Goal: Transaction & Acquisition: Purchase product/service

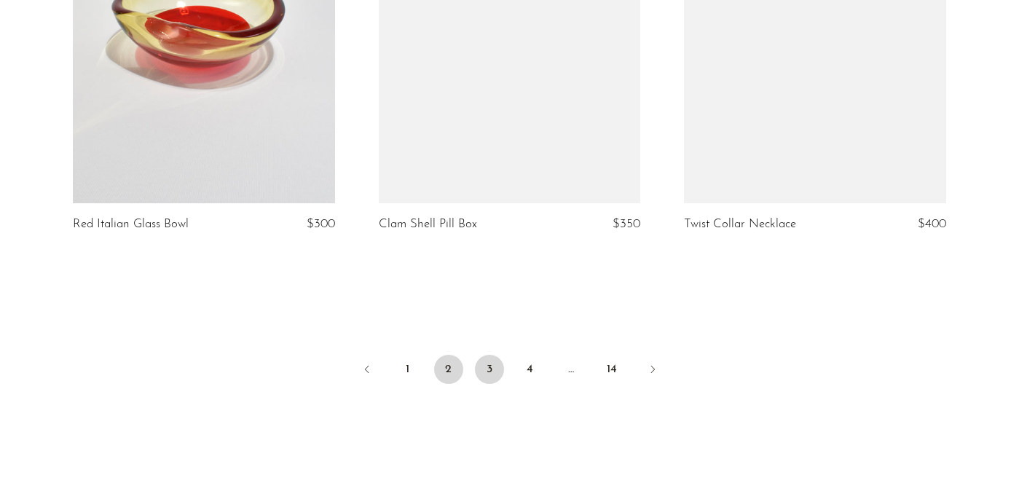
scroll to position [5072, 0]
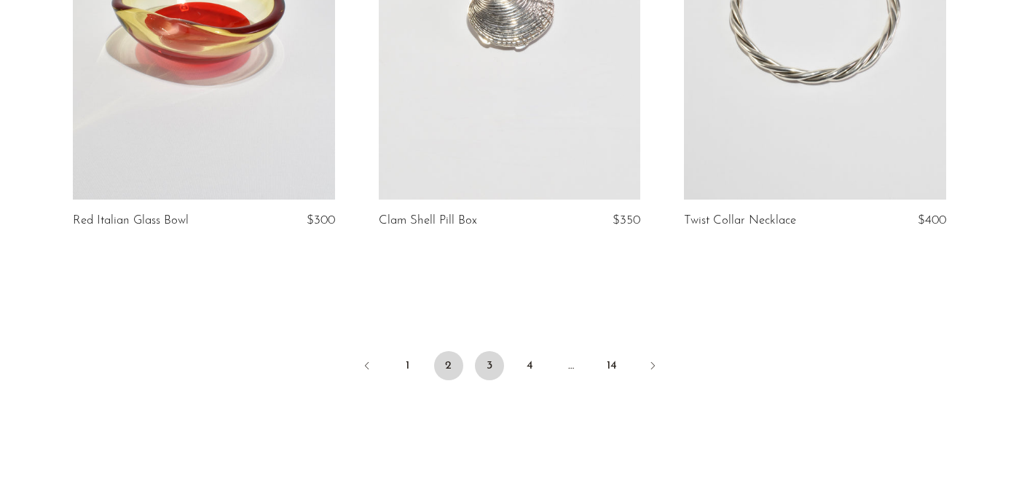
click at [484, 364] on link "3" at bounding box center [489, 365] width 29 height 29
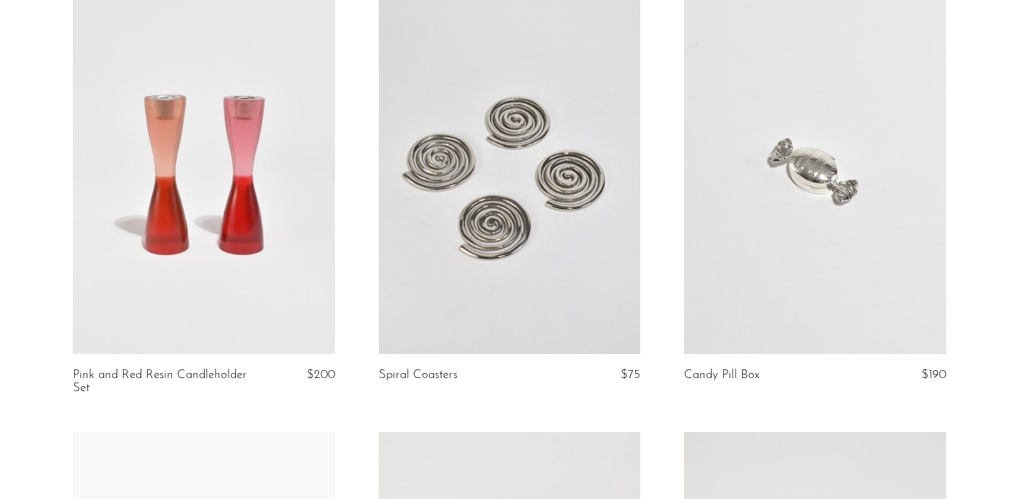
scroll to position [4054, 0]
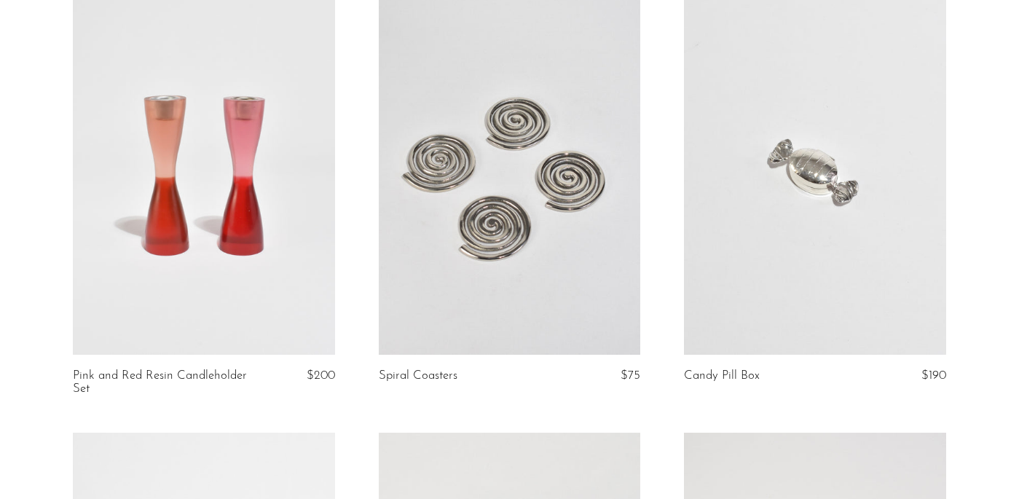
click at [777, 246] on link at bounding box center [815, 171] width 262 height 366
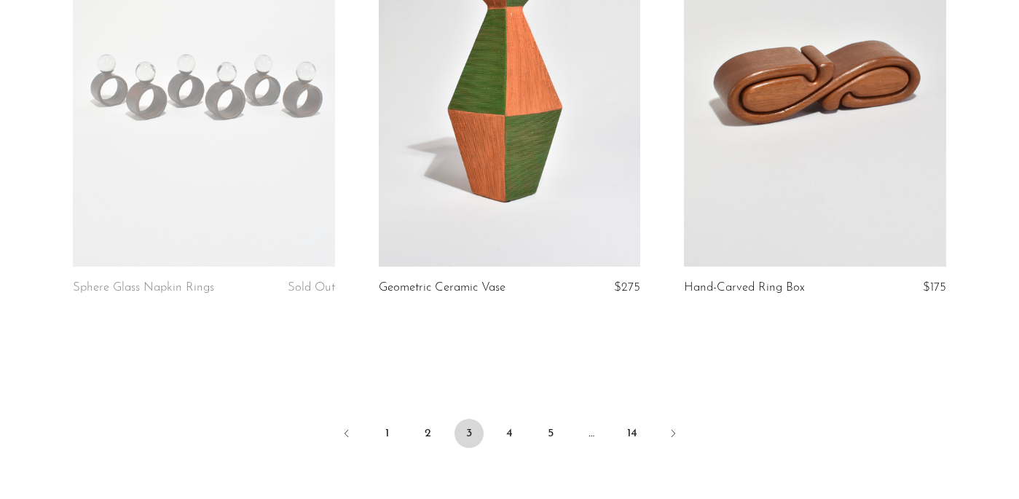
scroll to position [5036, 0]
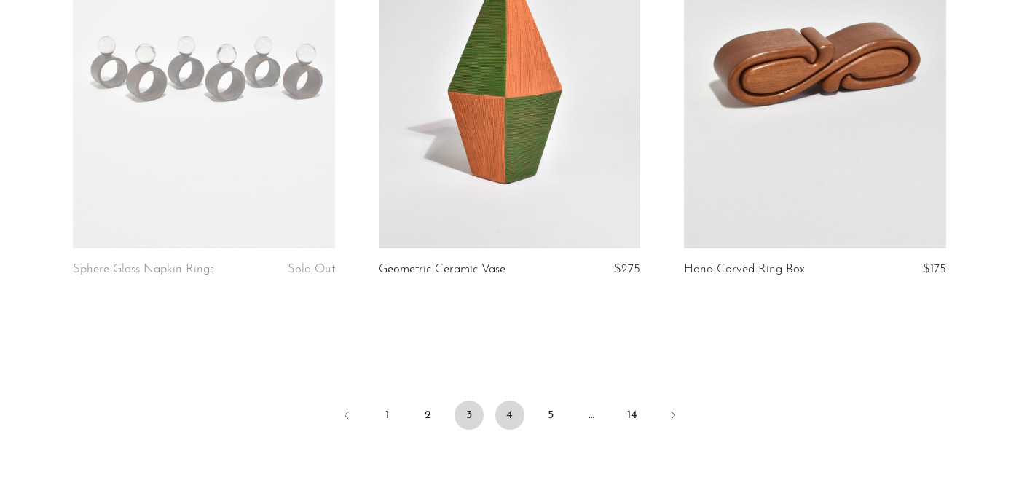
click at [513, 419] on link "4" at bounding box center [509, 415] width 29 height 29
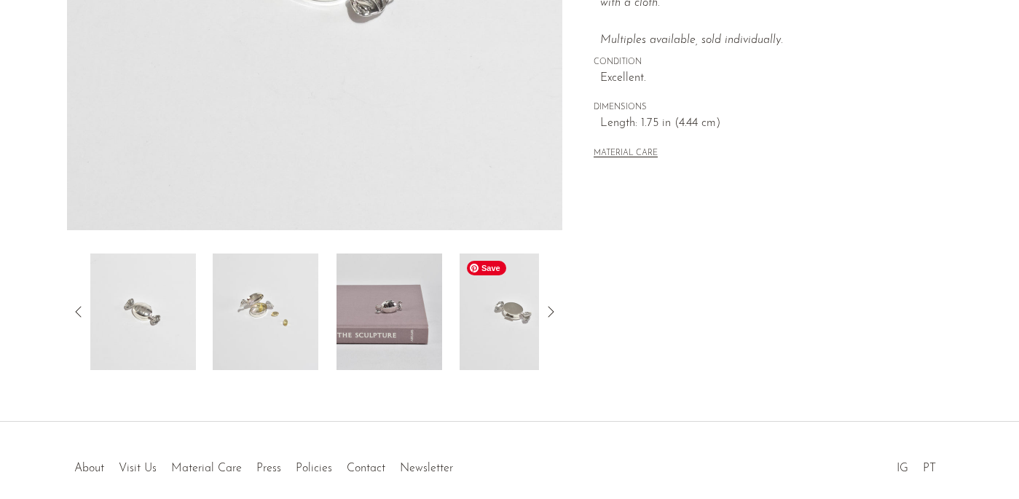
scroll to position [384, 0]
click at [514, 320] on img at bounding box center [513, 311] width 106 height 117
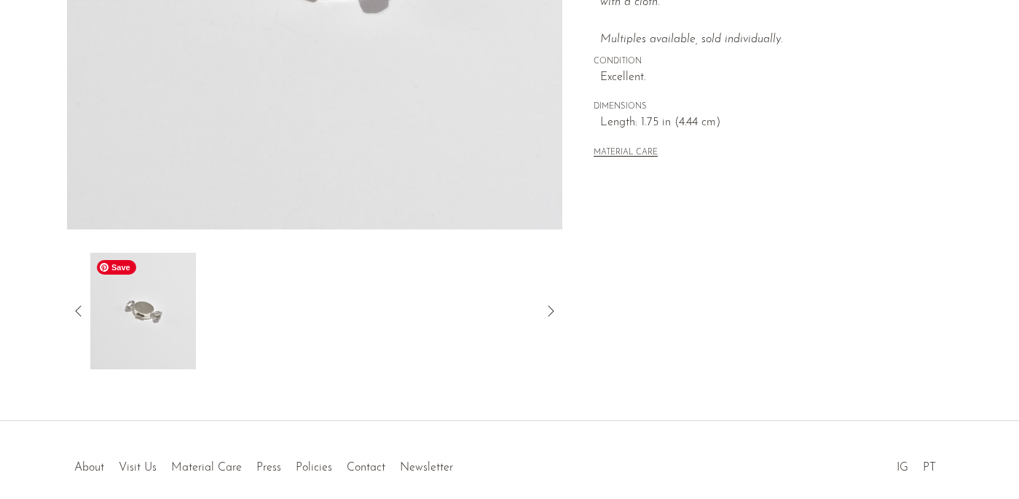
click at [80, 305] on icon at bounding box center [78, 310] width 17 height 17
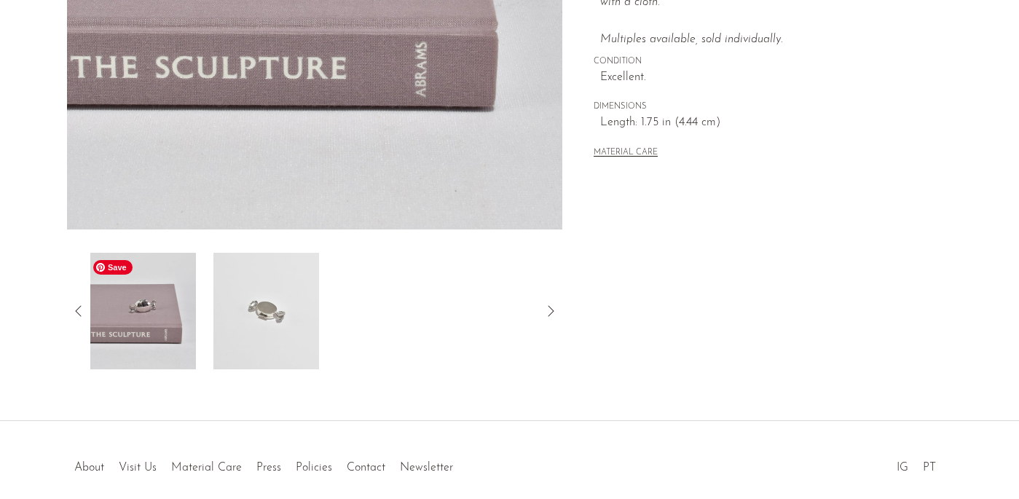
click at [130, 303] on img at bounding box center [143, 311] width 106 height 117
click at [80, 302] on icon at bounding box center [78, 310] width 17 height 17
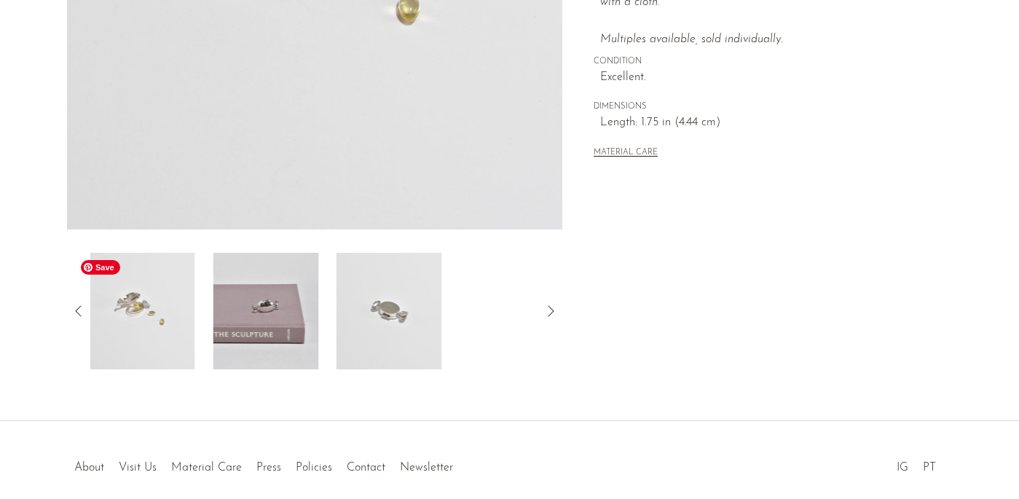
click at [181, 318] on img at bounding box center [143, 311] width 106 height 117
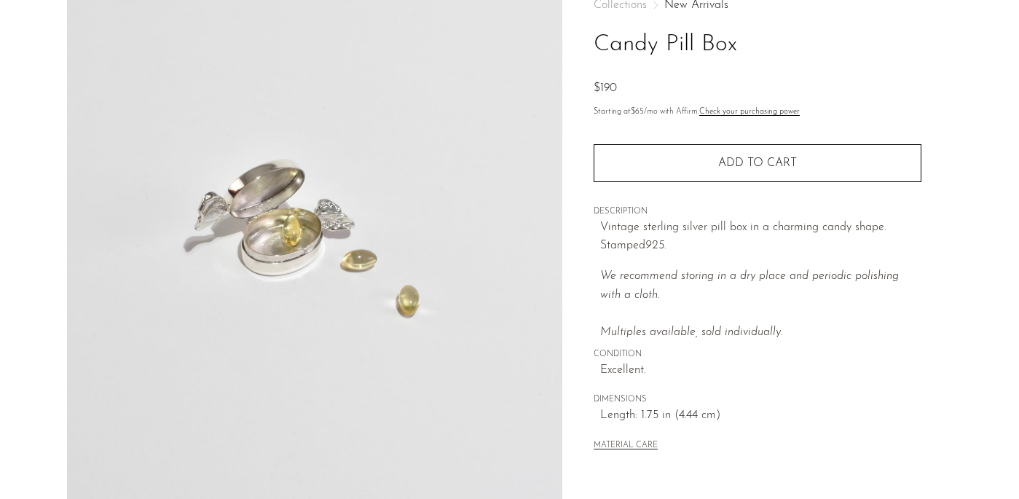
scroll to position [89, 0]
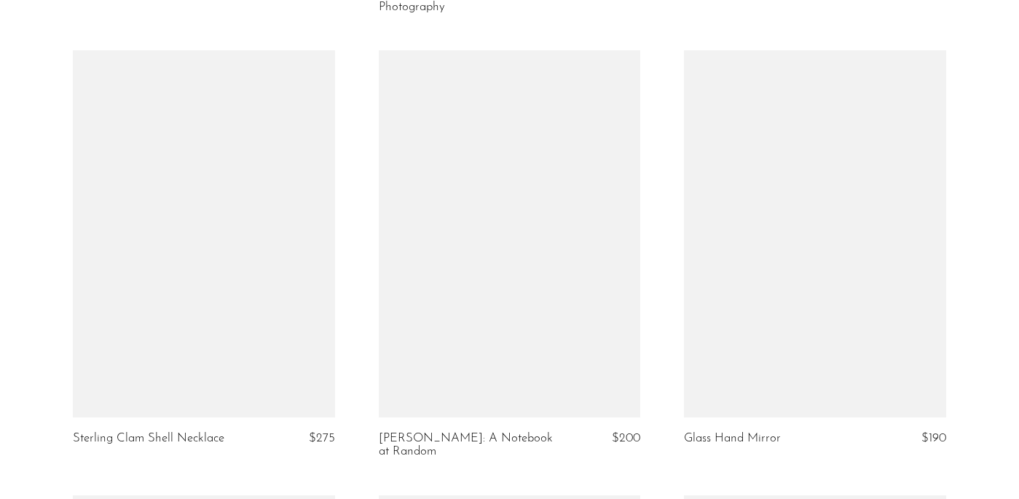
scroll to position [2277, 0]
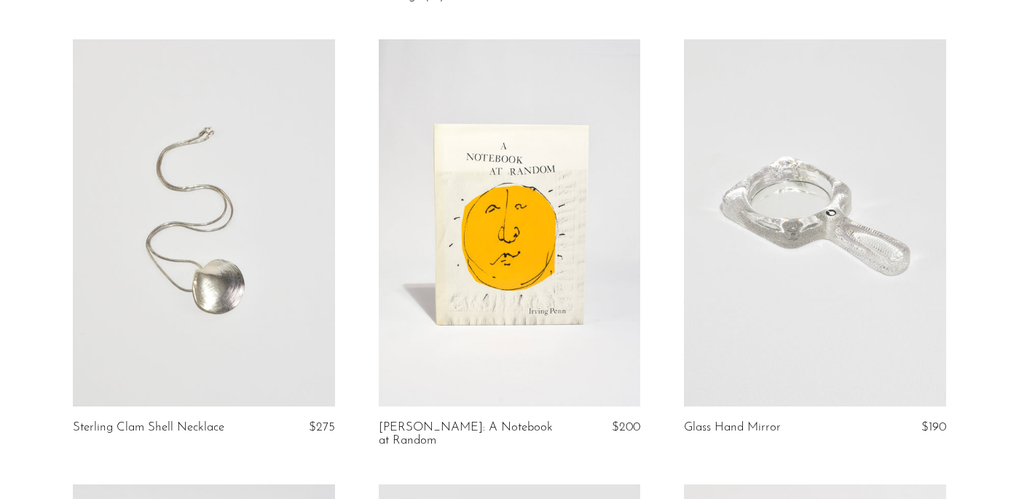
click at [455, 252] on link at bounding box center [510, 222] width 262 height 366
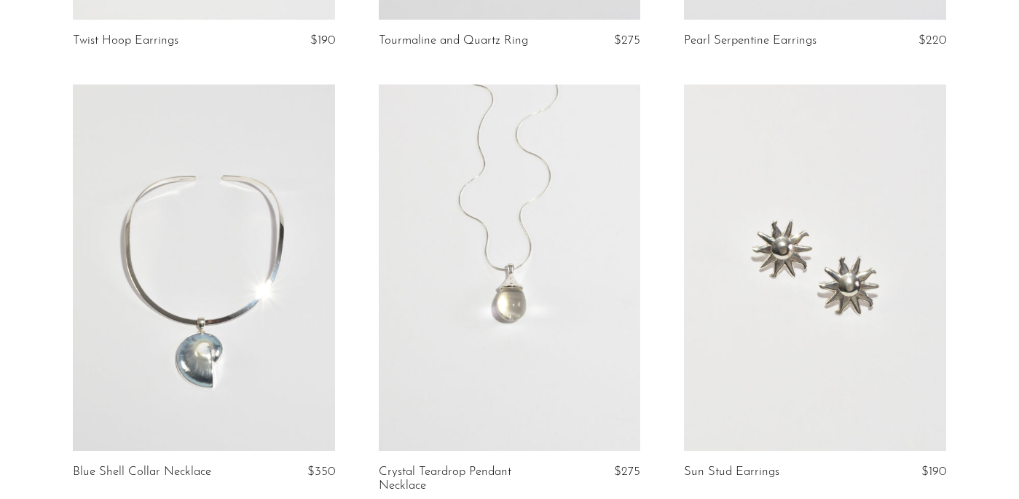
scroll to position [4432, 0]
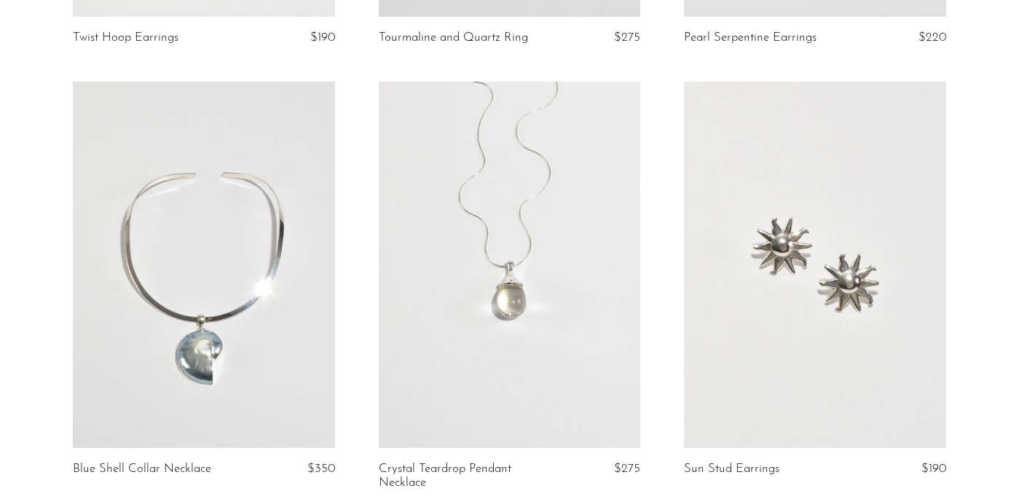
click at [478, 291] on link at bounding box center [510, 265] width 262 height 366
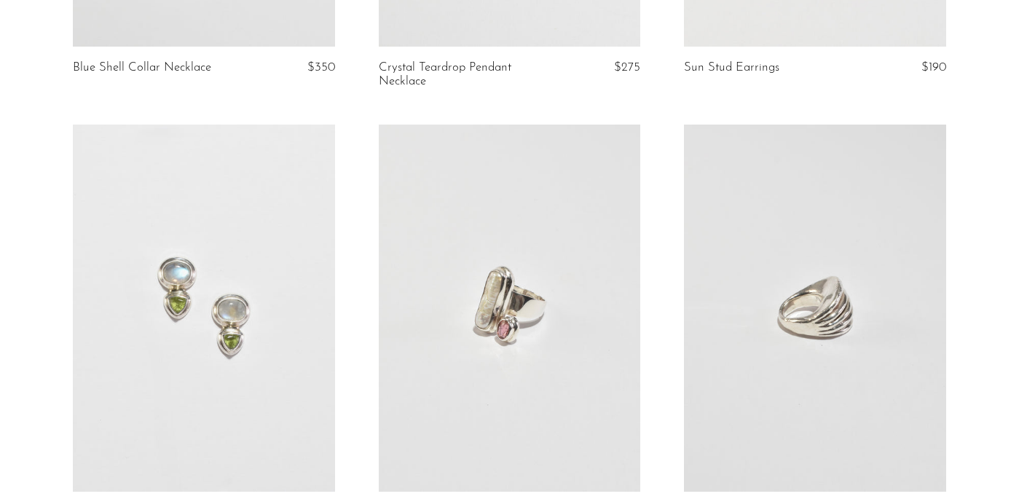
scroll to position [5203, 0]
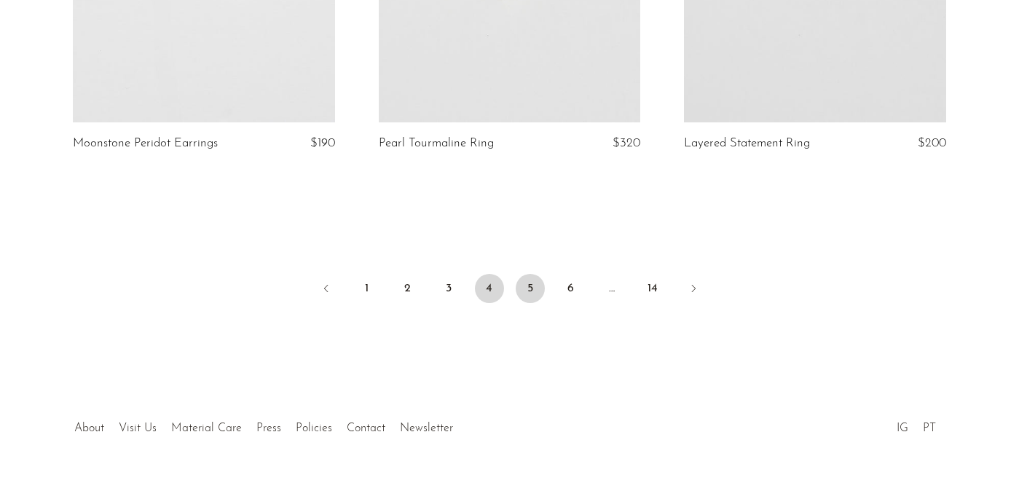
click at [529, 274] on link "5" at bounding box center [530, 288] width 29 height 29
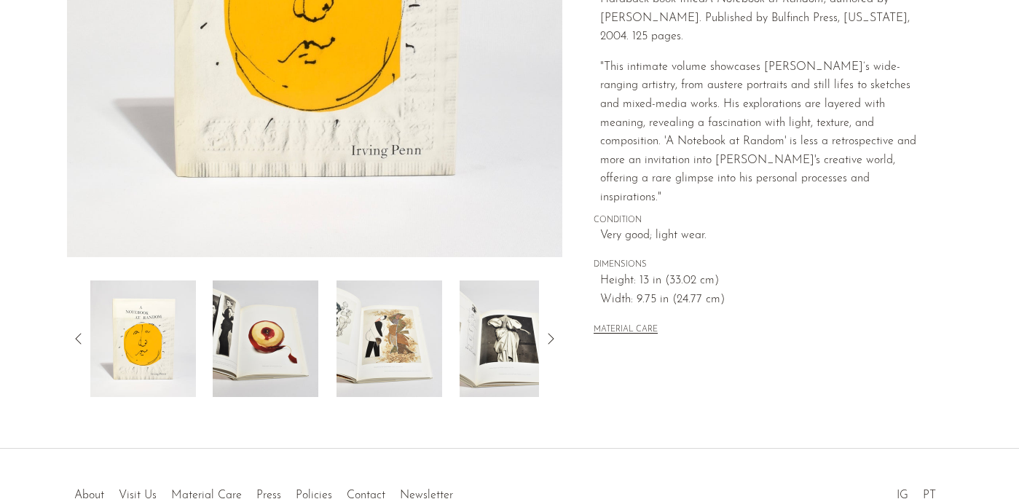
scroll to position [357, 0]
click at [278, 364] on img at bounding box center [266, 338] width 106 height 117
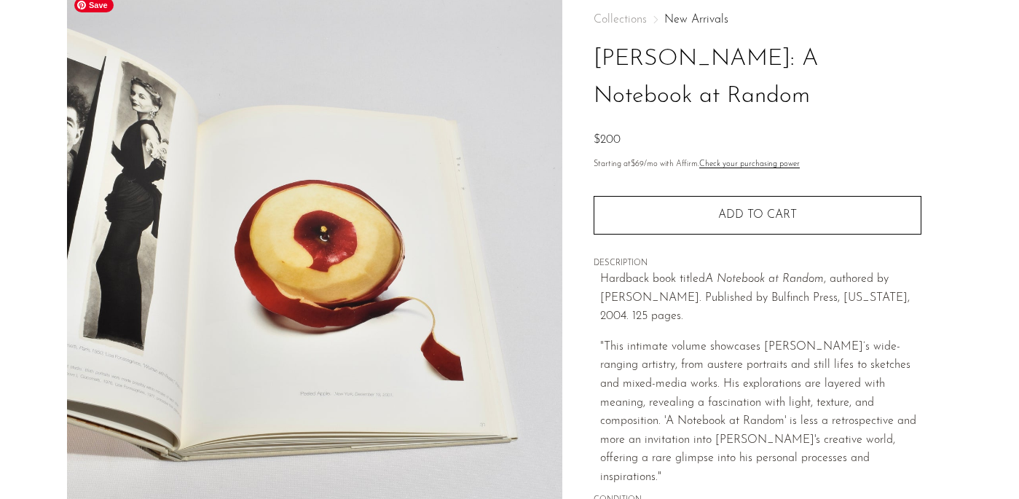
scroll to position [32, 0]
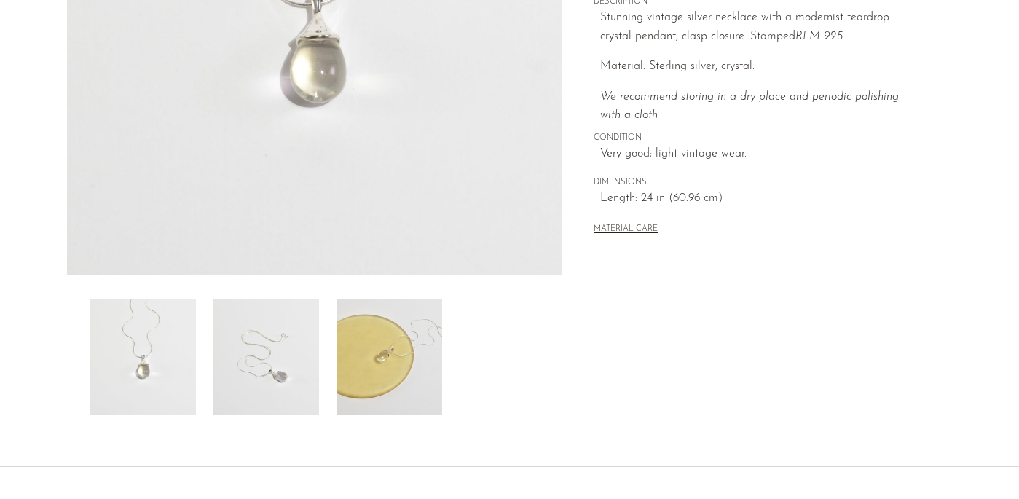
scroll to position [342, 0]
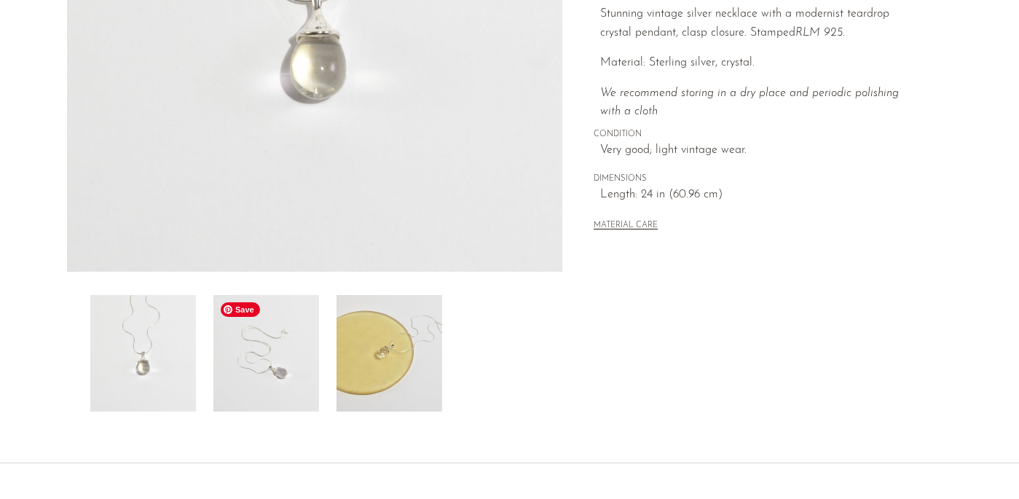
click at [272, 369] on img at bounding box center [266, 353] width 106 height 117
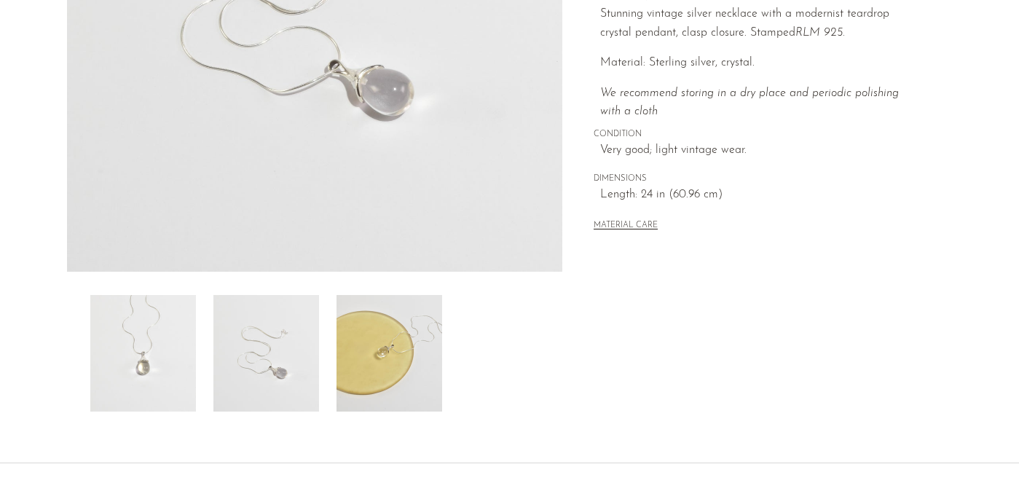
scroll to position [126, 0]
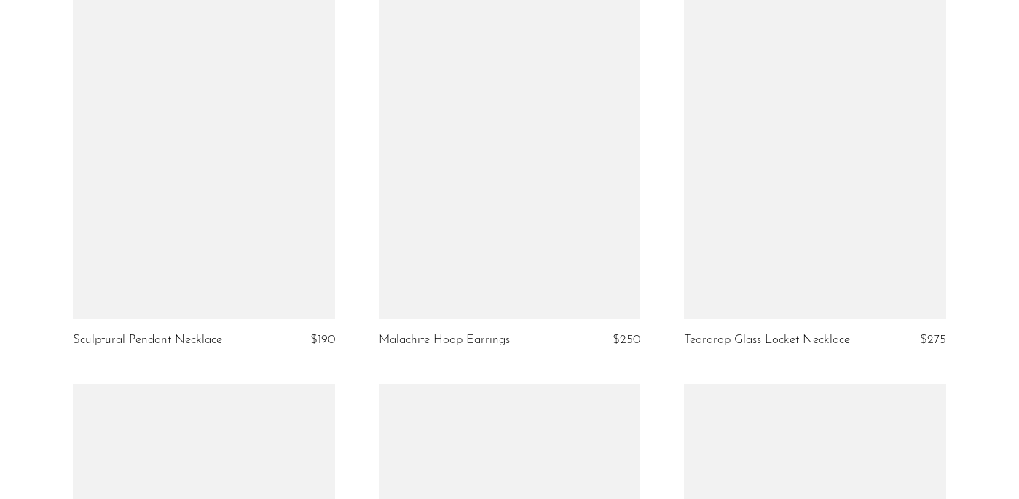
scroll to position [3240, 0]
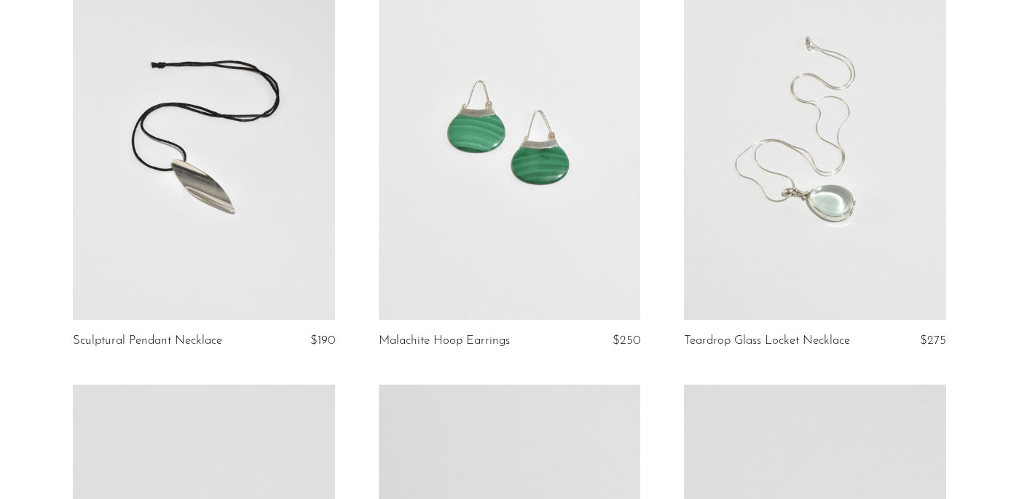
click at [777, 191] on link at bounding box center [815, 136] width 262 height 366
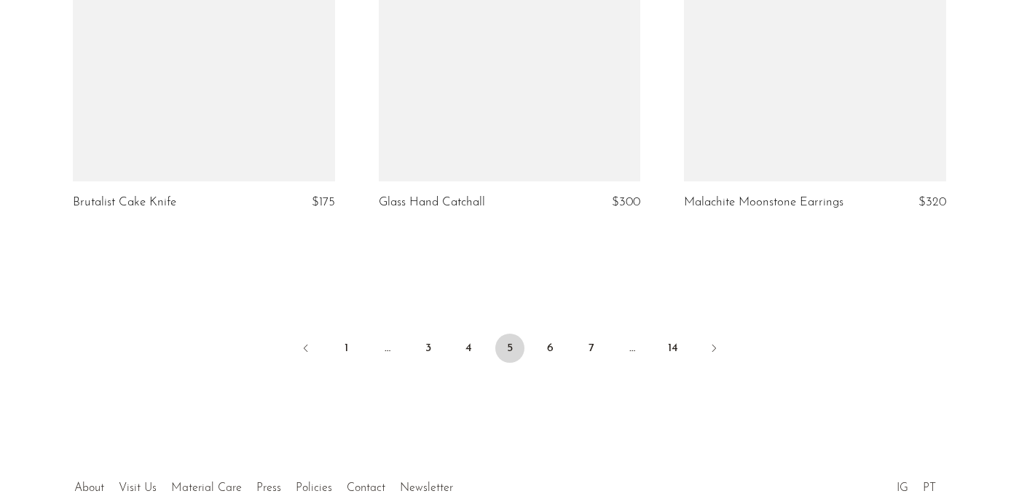
scroll to position [5189, 0]
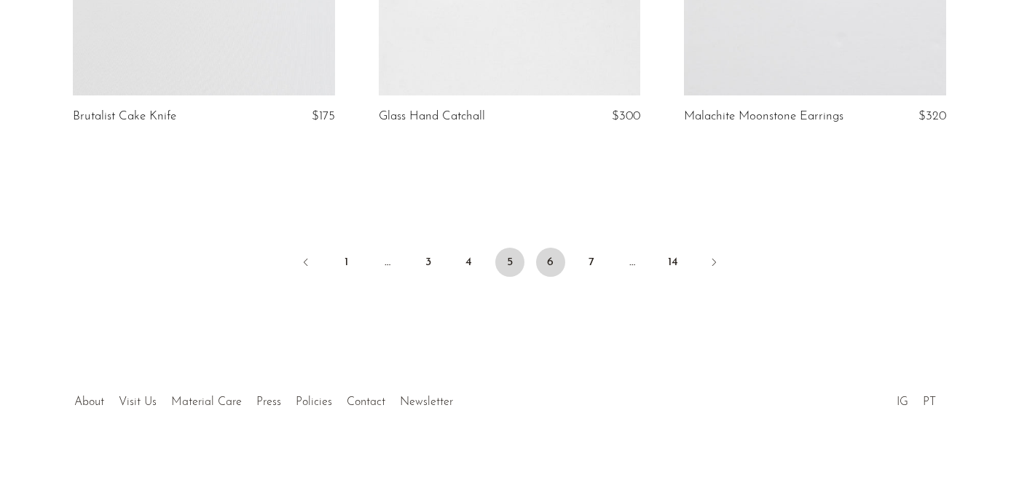
click at [551, 267] on link "6" at bounding box center [550, 262] width 29 height 29
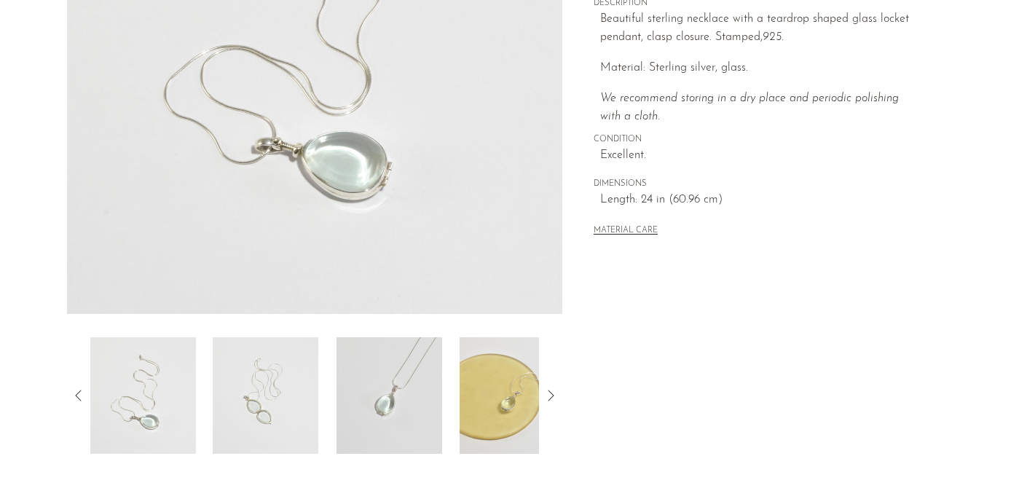
scroll to position [299, 0]
click at [280, 386] on img at bounding box center [266, 396] width 106 height 117
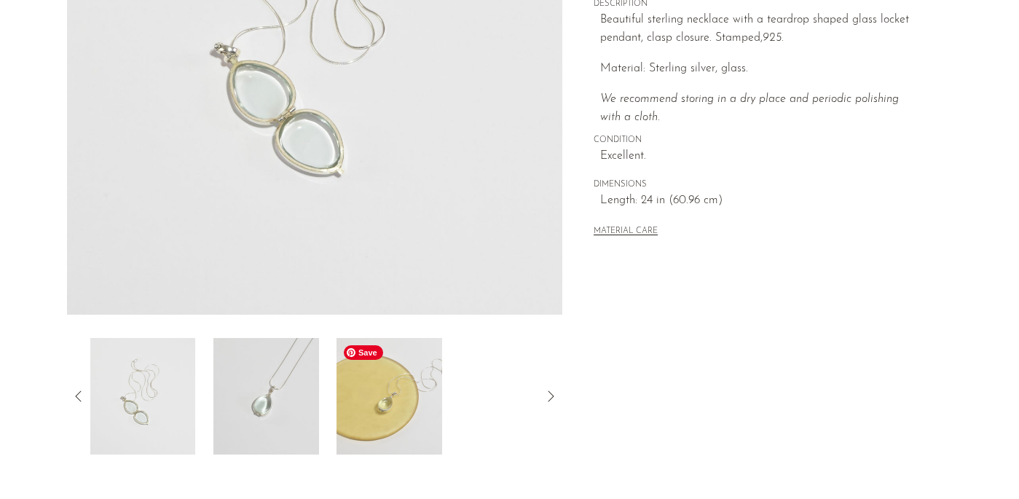
click at [404, 429] on img at bounding box center [390, 396] width 106 height 117
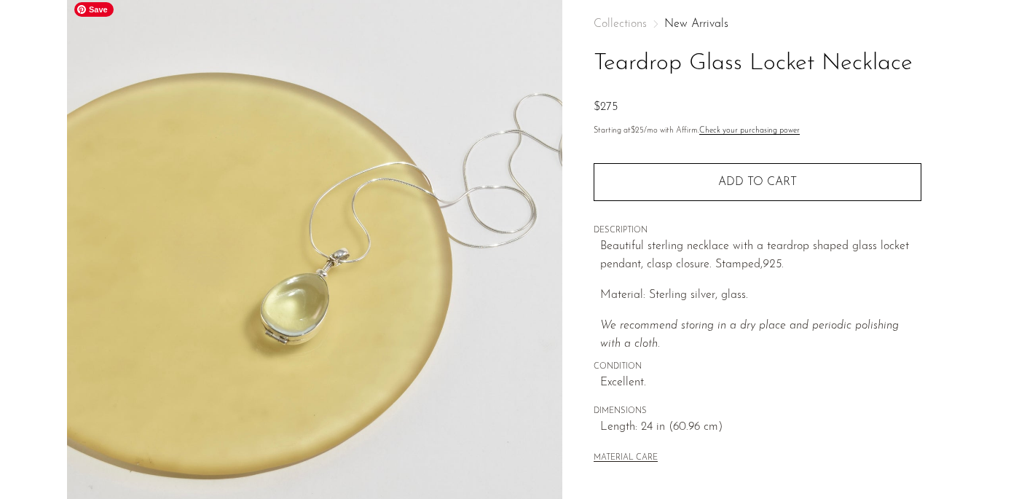
scroll to position [82, 0]
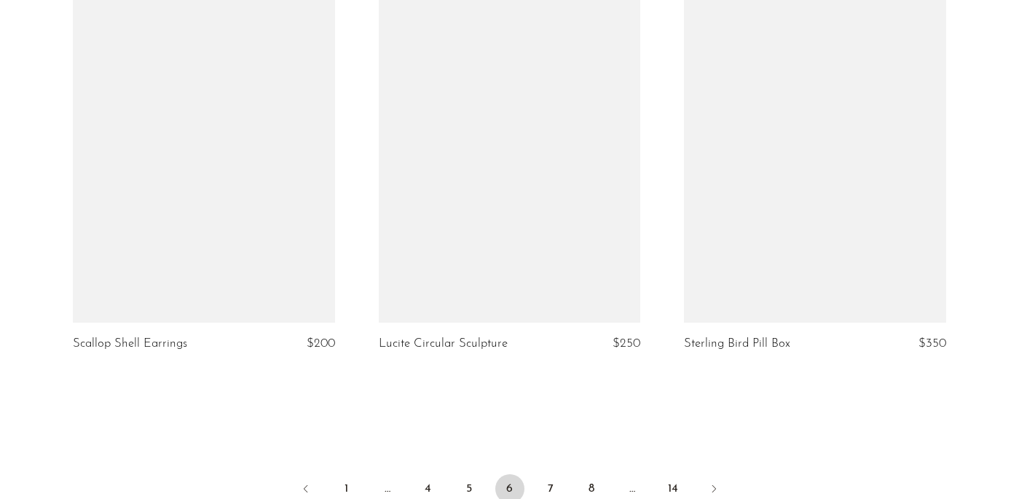
scroll to position [4975, 0]
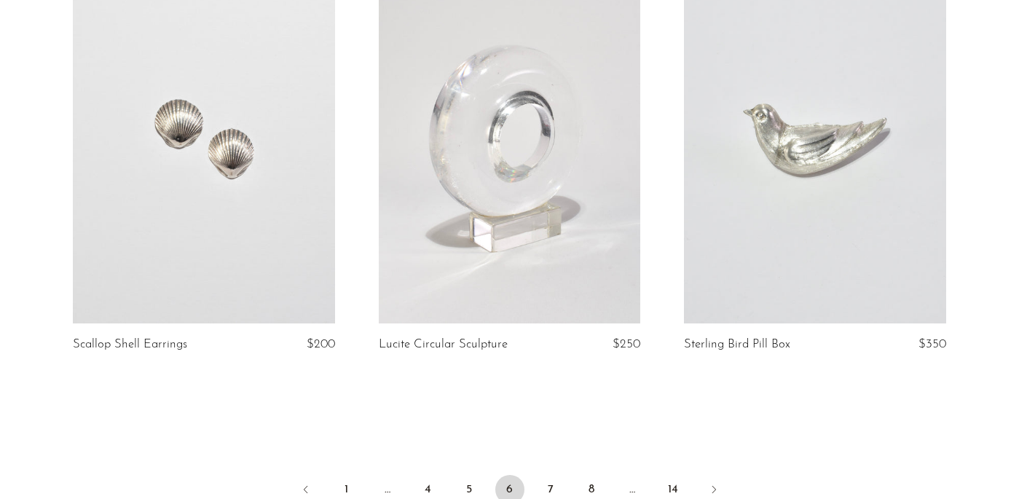
click at [802, 160] on link at bounding box center [815, 139] width 262 height 366
click at [549, 477] on link "7" at bounding box center [550, 489] width 29 height 29
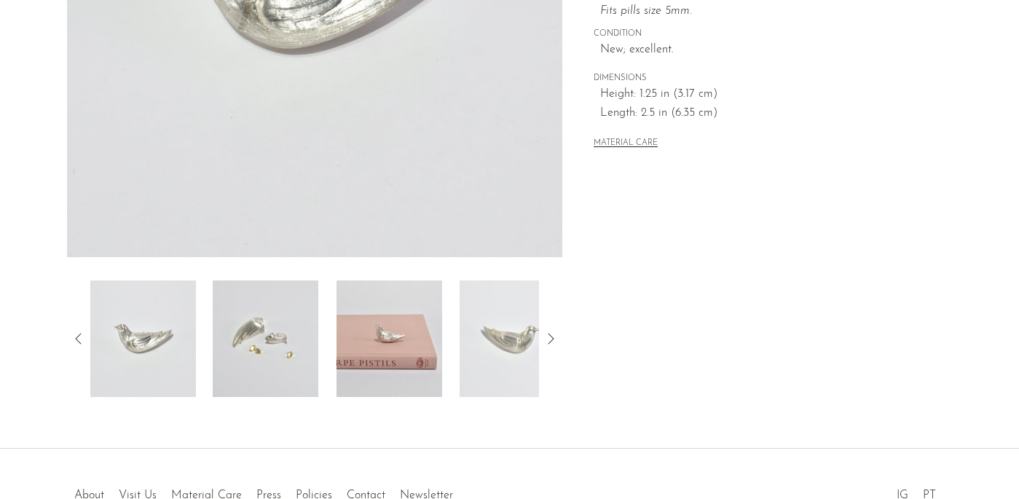
scroll to position [357, 0]
click at [269, 329] on img at bounding box center [266, 338] width 106 height 117
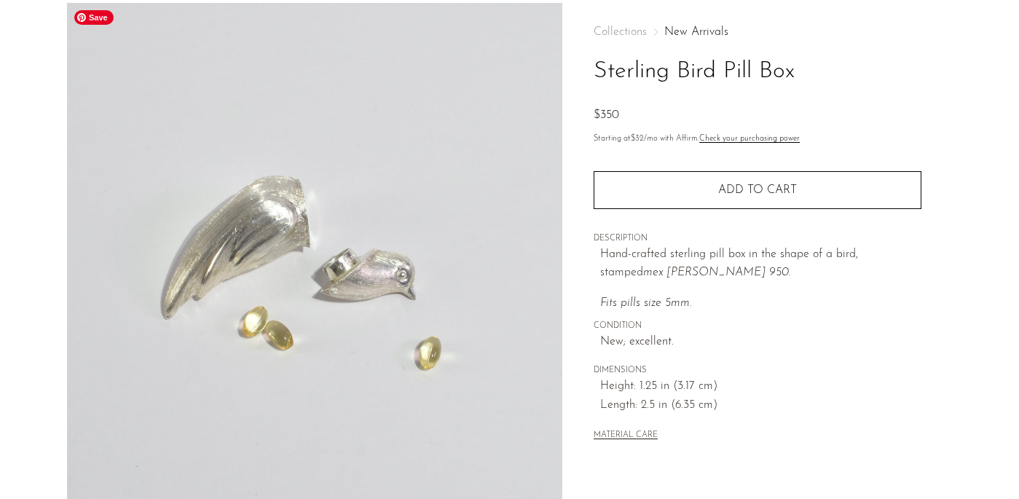
scroll to position [63, 0]
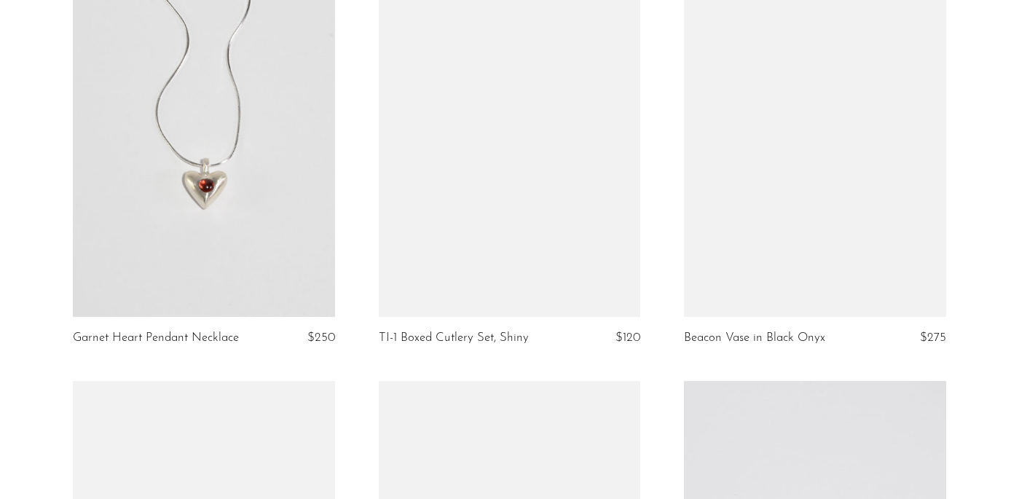
scroll to position [5017, 0]
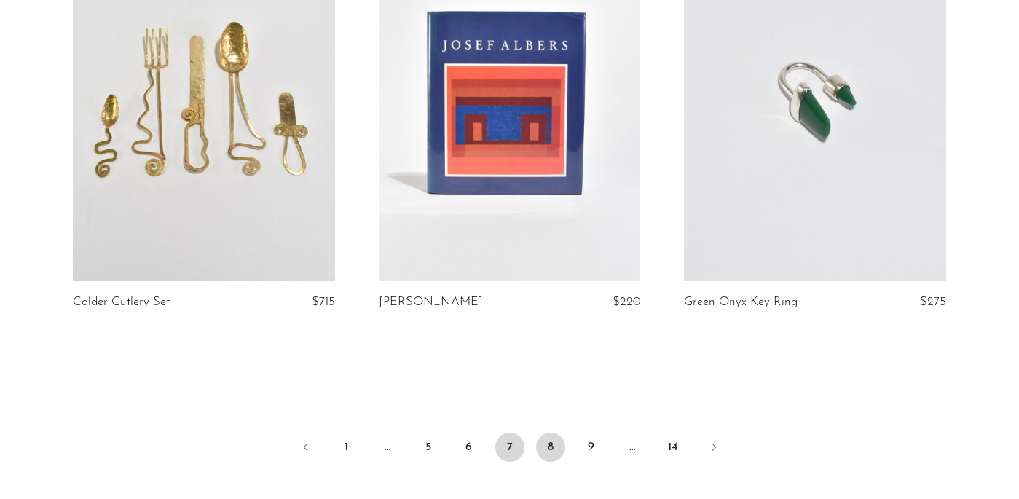
click at [556, 448] on link "8" at bounding box center [550, 447] width 29 height 29
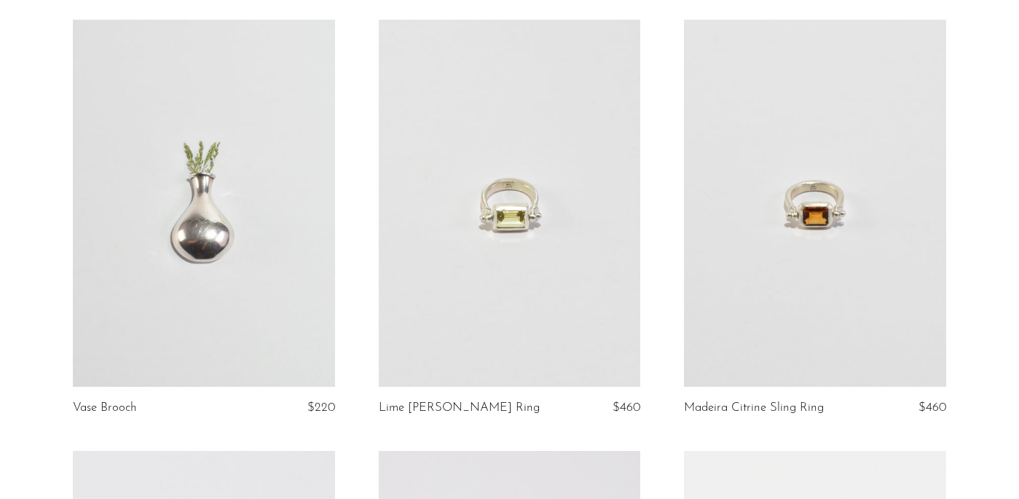
scroll to position [3591, 0]
click at [448, 282] on link at bounding box center [510, 202] width 262 height 366
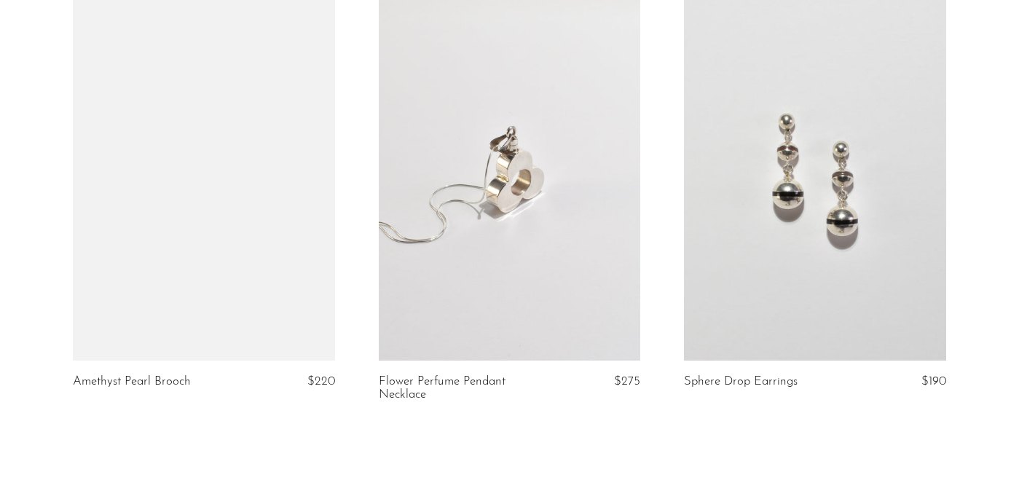
scroll to position [5009, 0]
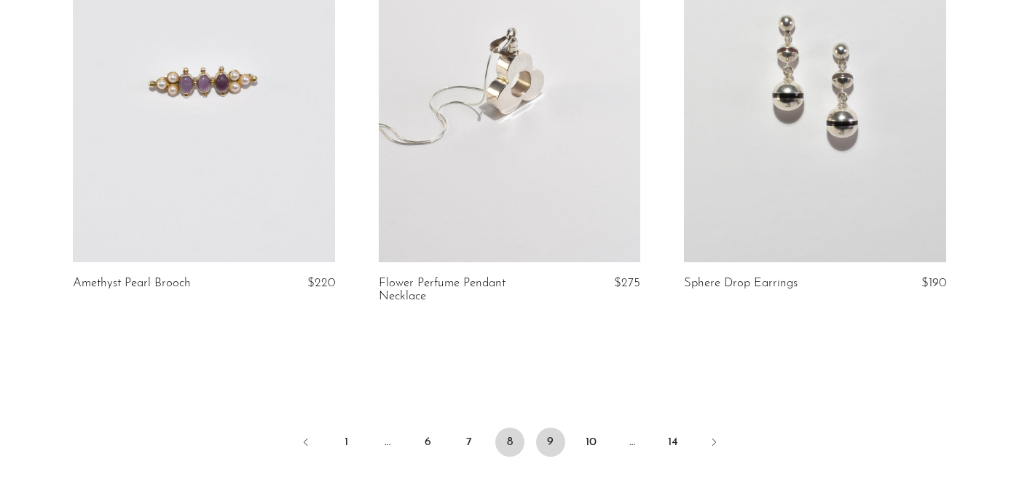
click at [549, 436] on link "9" at bounding box center [550, 442] width 29 height 29
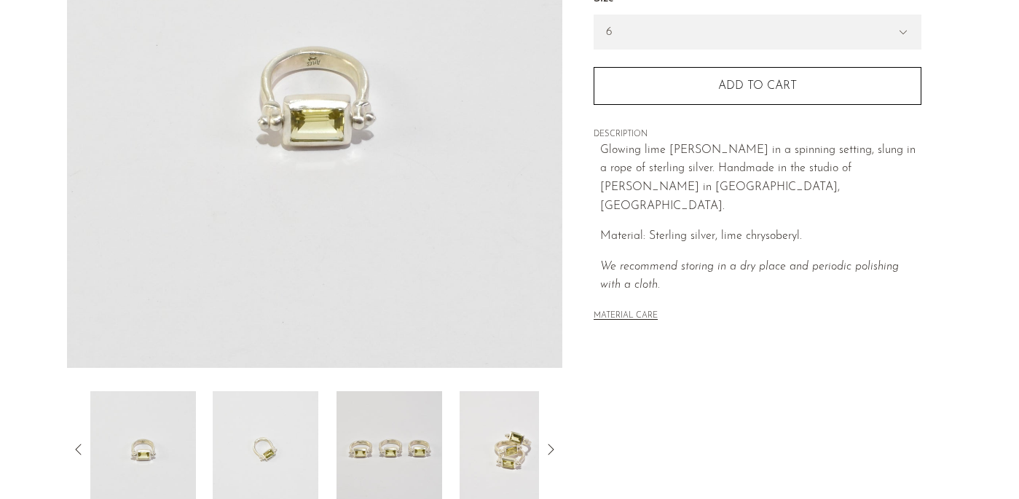
scroll to position [275, 0]
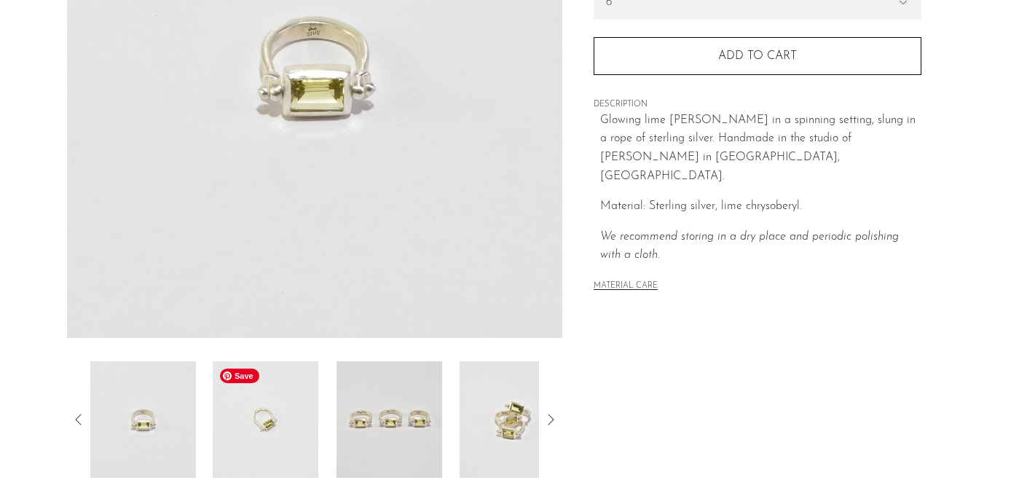
click at [247, 396] on img at bounding box center [266, 419] width 106 height 117
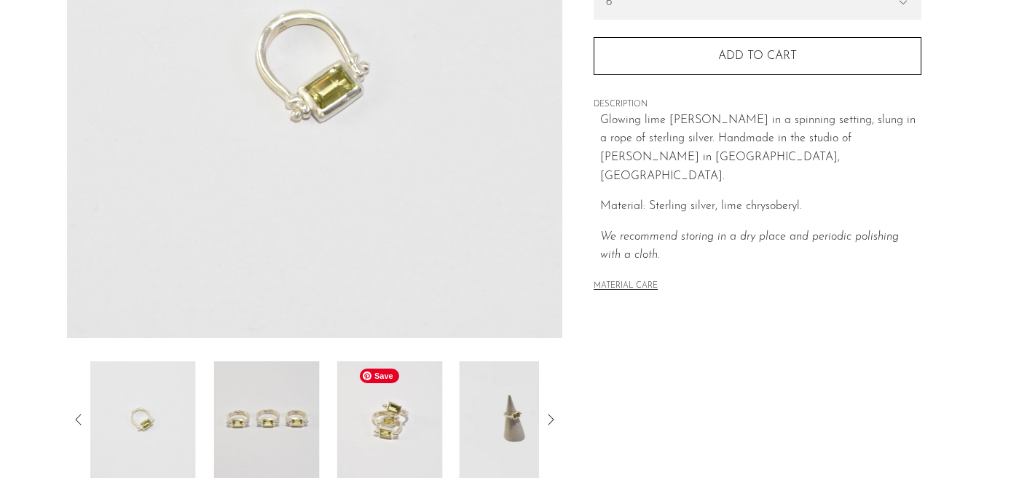
click at [409, 456] on img at bounding box center [390, 419] width 106 height 117
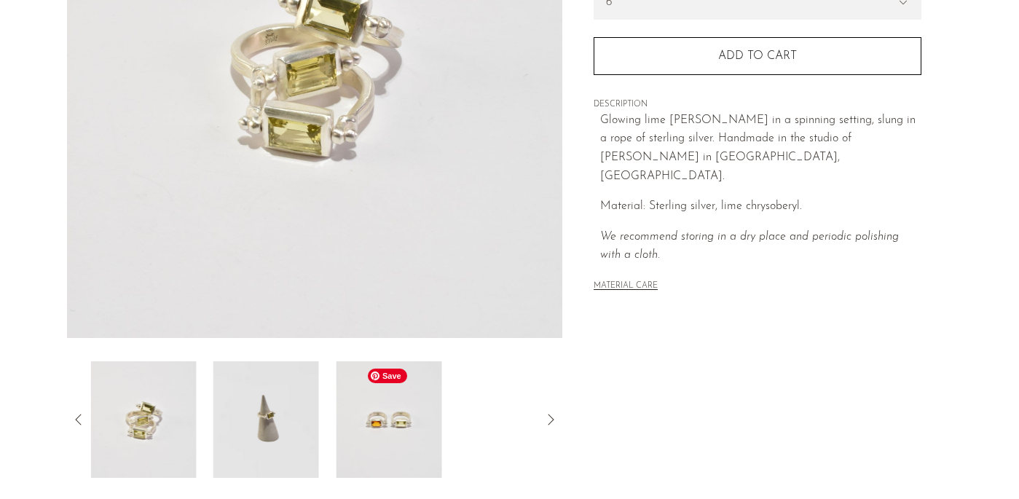
click at [396, 439] on img at bounding box center [390, 419] width 106 height 117
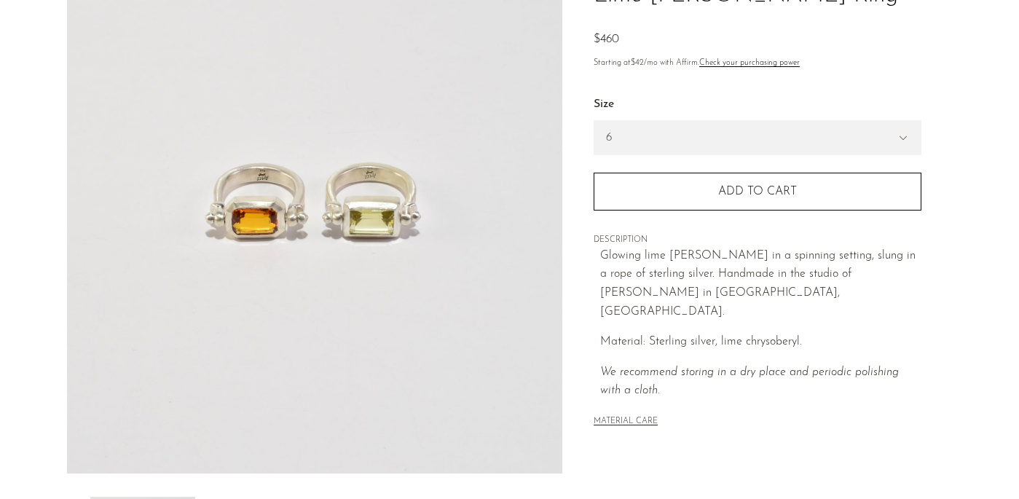
scroll to position [141, 0]
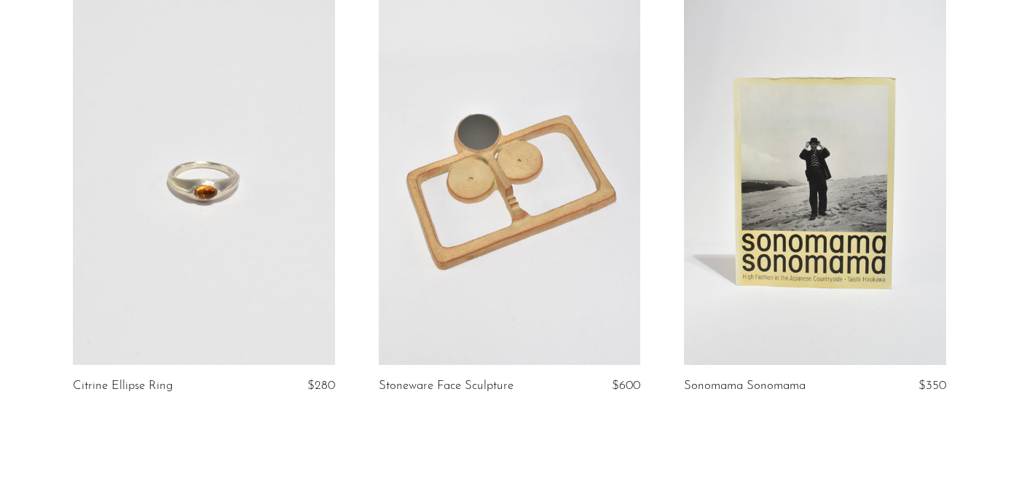
scroll to position [4894, 0]
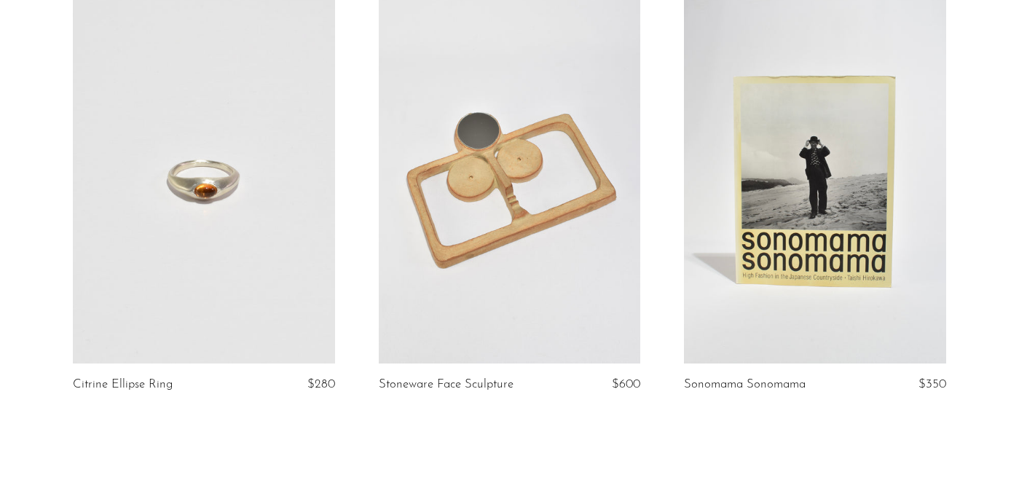
click at [254, 247] on link at bounding box center [204, 180] width 262 height 366
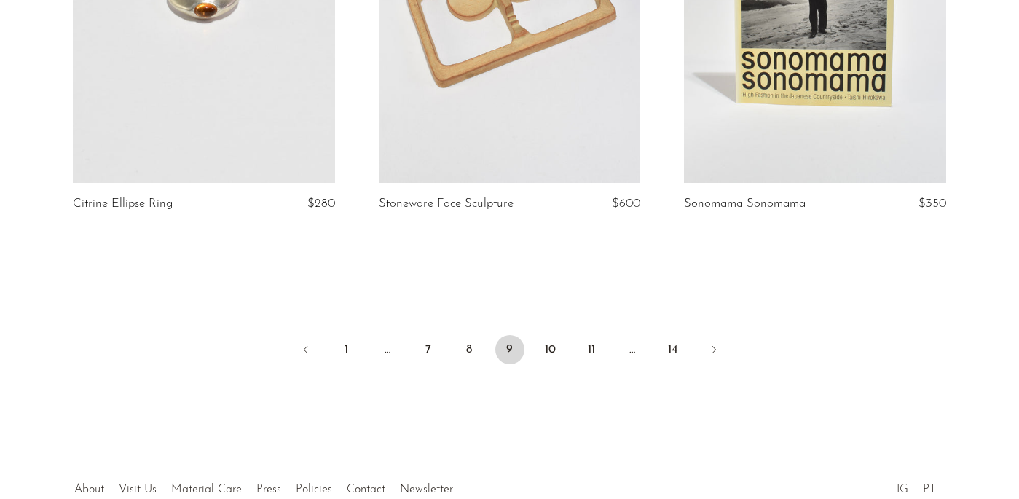
scroll to position [5068, 0]
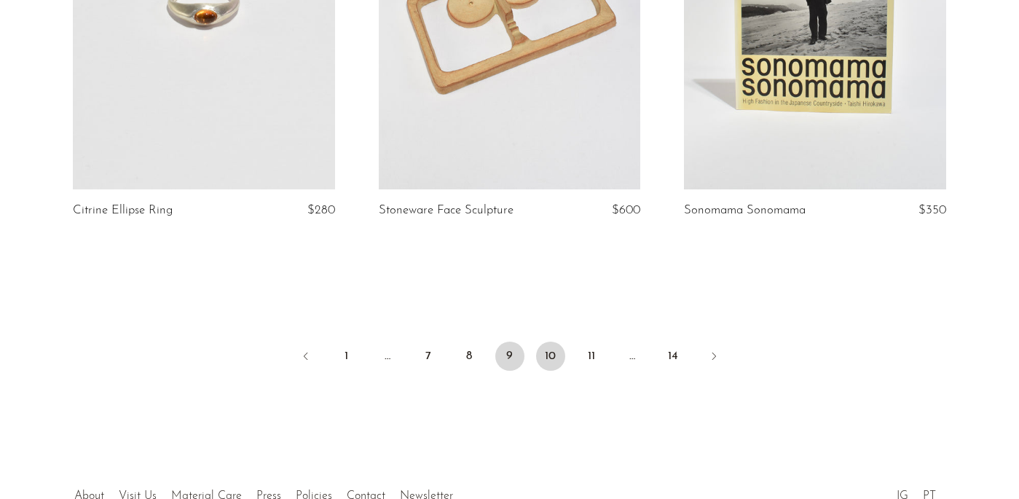
click at [555, 342] on link "10" at bounding box center [550, 356] width 29 height 29
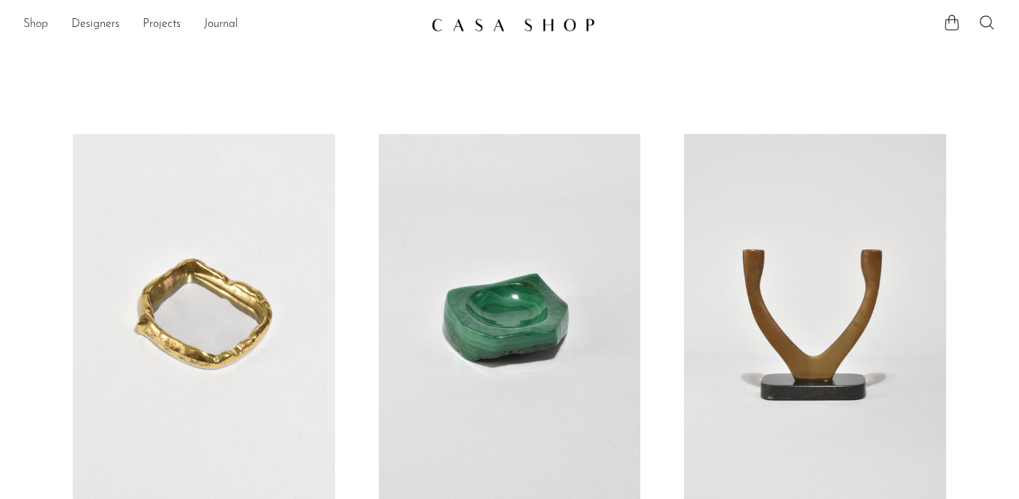
click at [36, 22] on link "Shop" at bounding box center [35, 24] width 25 height 19
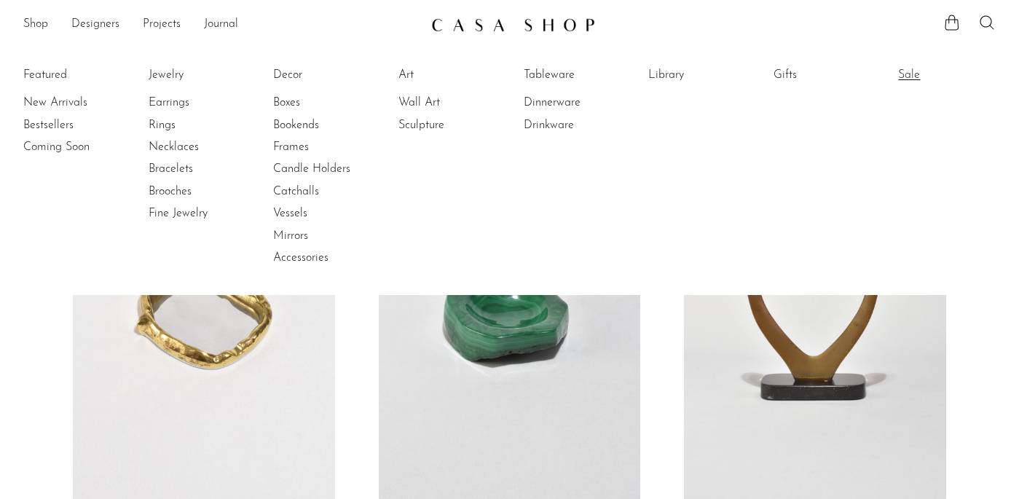
click at [906, 74] on link "Sale" at bounding box center [952, 75] width 109 height 16
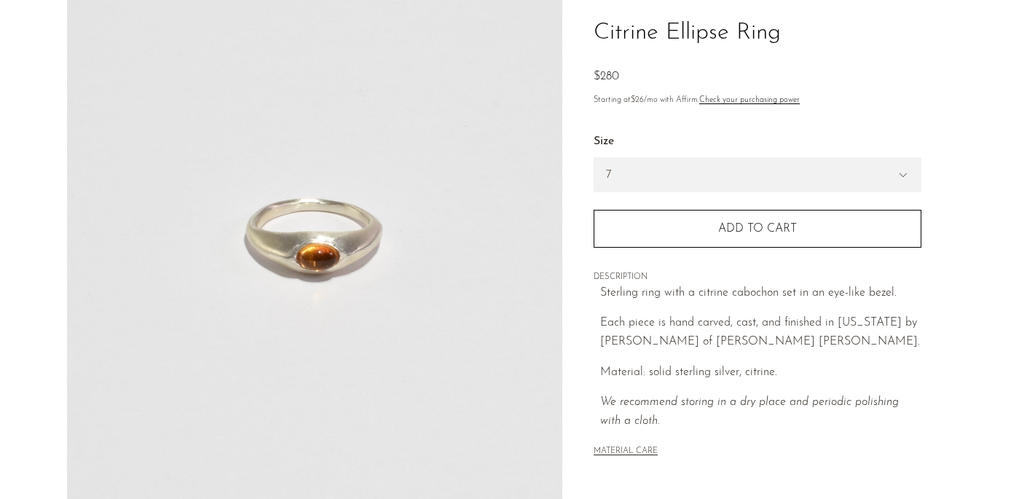
scroll to position [449, 0]
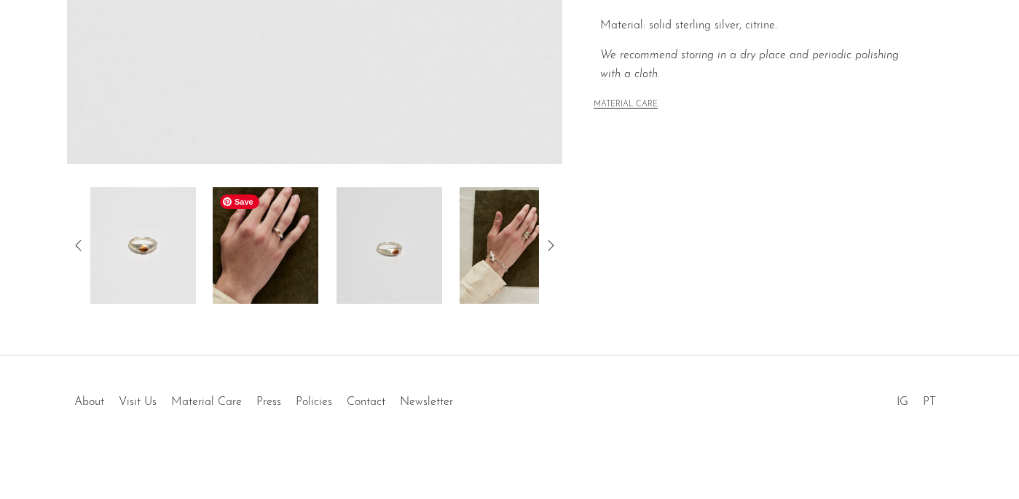
click at [240, 228] on img at bounding box center [266, 245] width 106 height 117
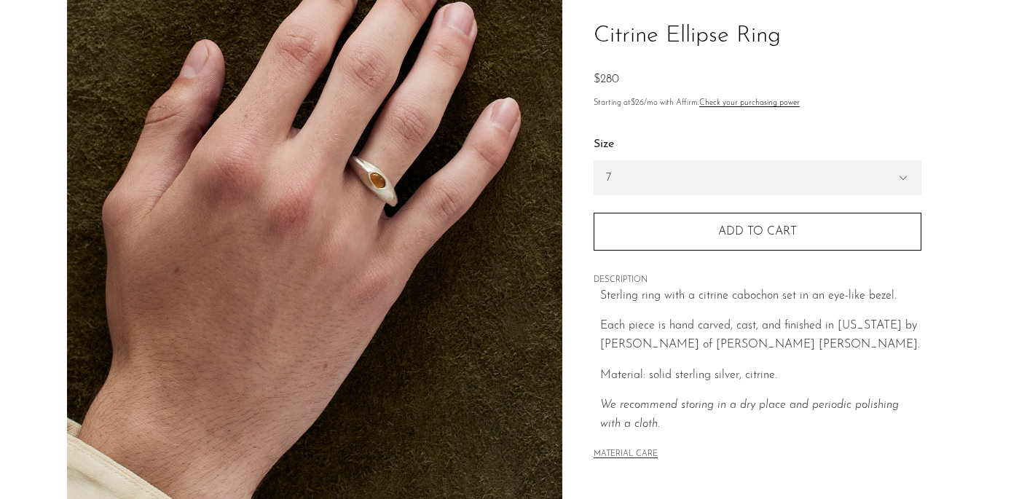
scroll to position [60, 0]
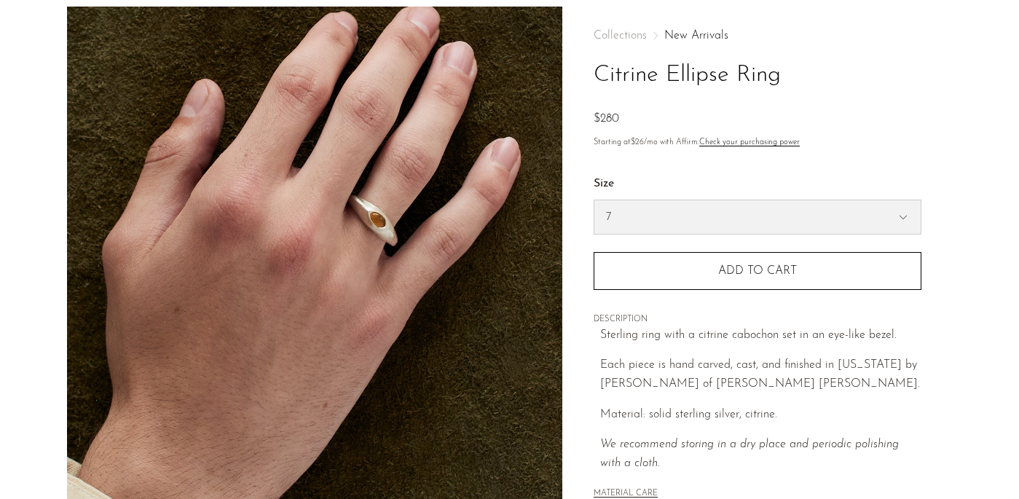
click at [662, 212] on select "7 6" at bounding box center [757, 217] width 326 height 34
click at [594, 200] on select "7 6" at bounding box center [757, 217] width 326 height 34
select select "6"
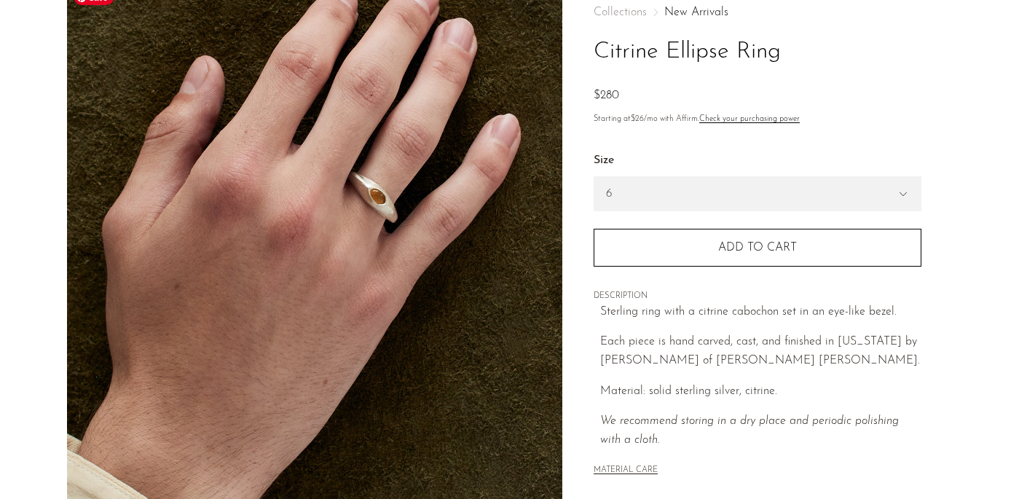
scroll to position [85, 0]
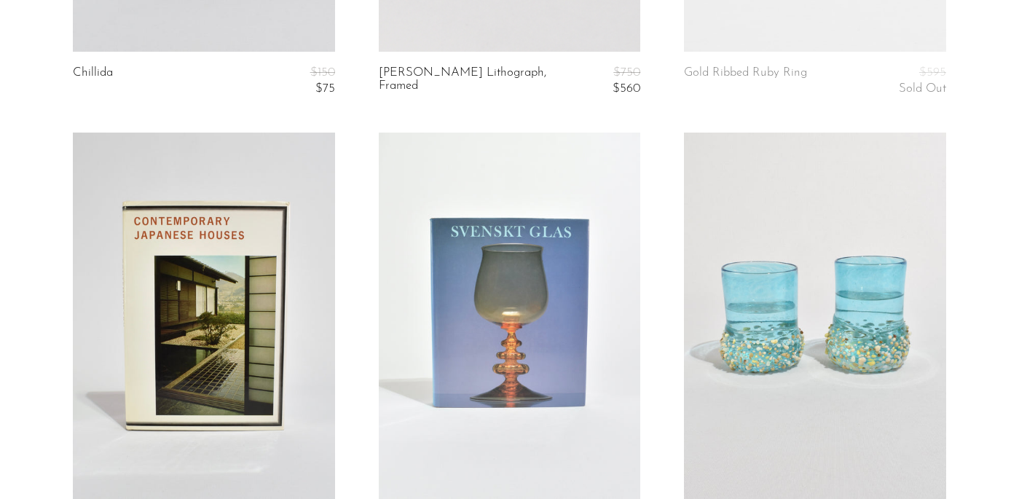
scroll to position [4031, 0]
click at [259, 345] on link at bounding box center [204, 315] width 262 height 366
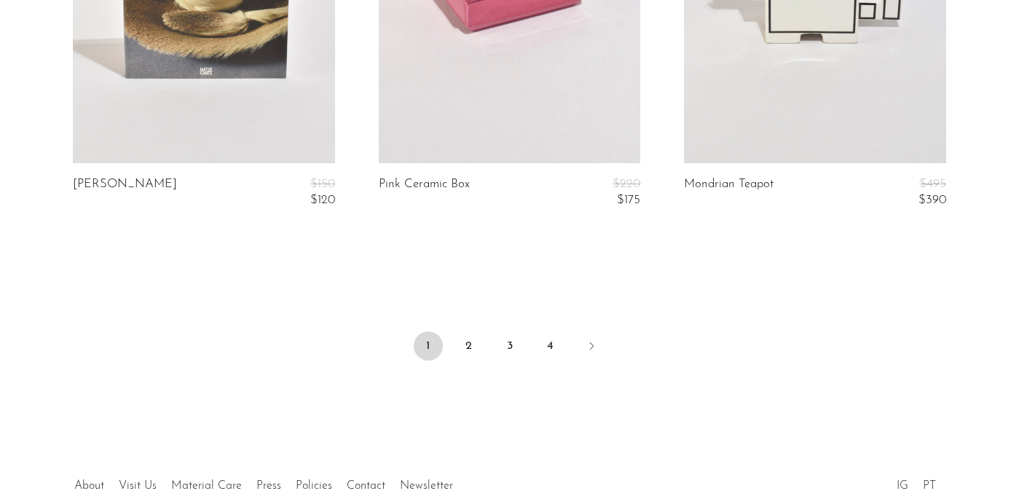
scroll to position [5265, 0]
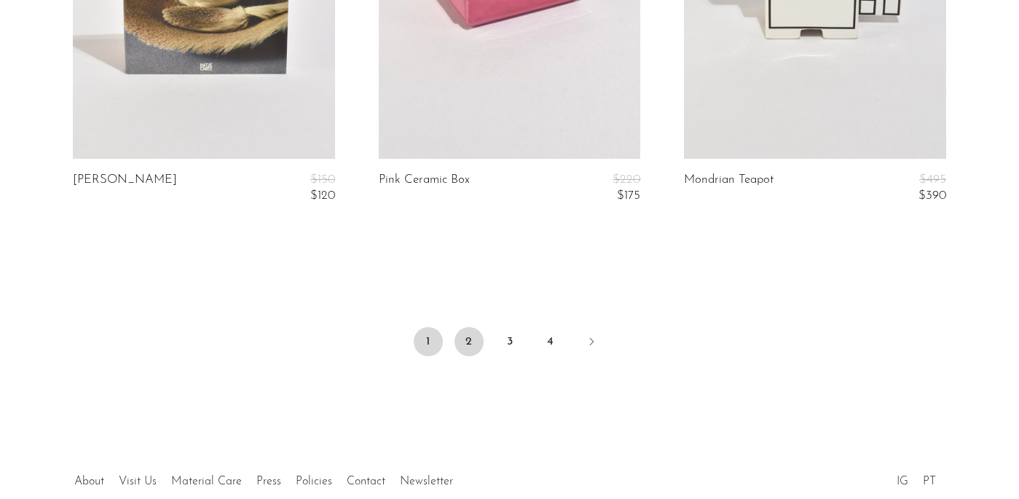
click at [475, 337] on link "2" at bounding box center [469, 341] width 29 height 29
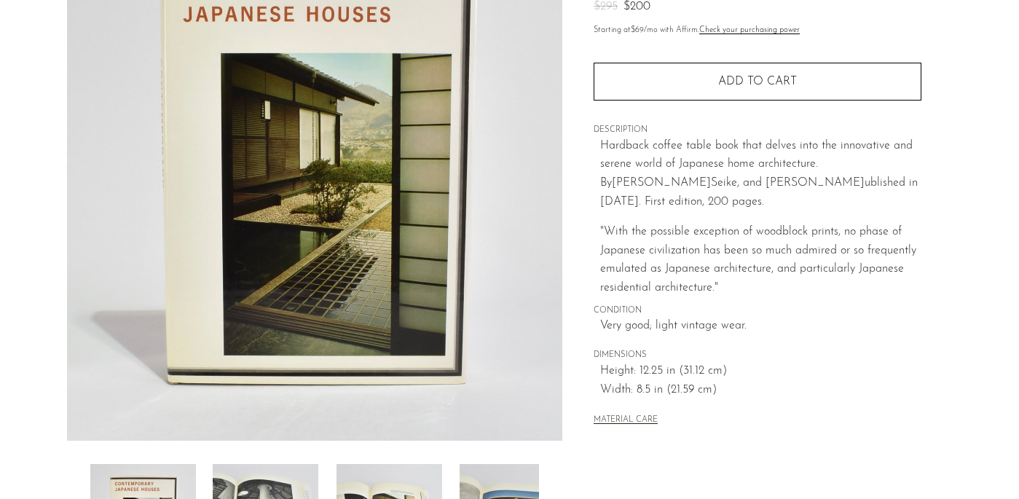
scroll to position [200, 0]
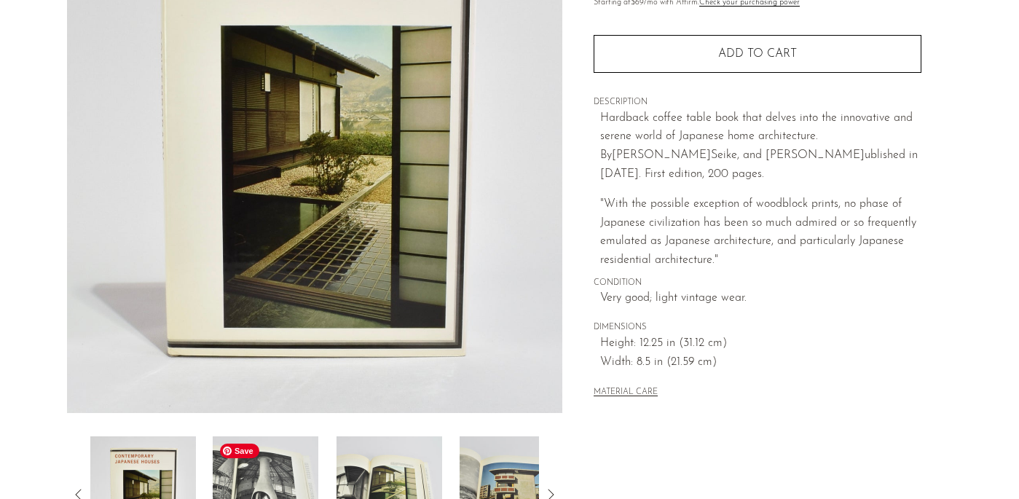
click at [271, 477] on img at bounding box center [266, 494] width 106 height 117
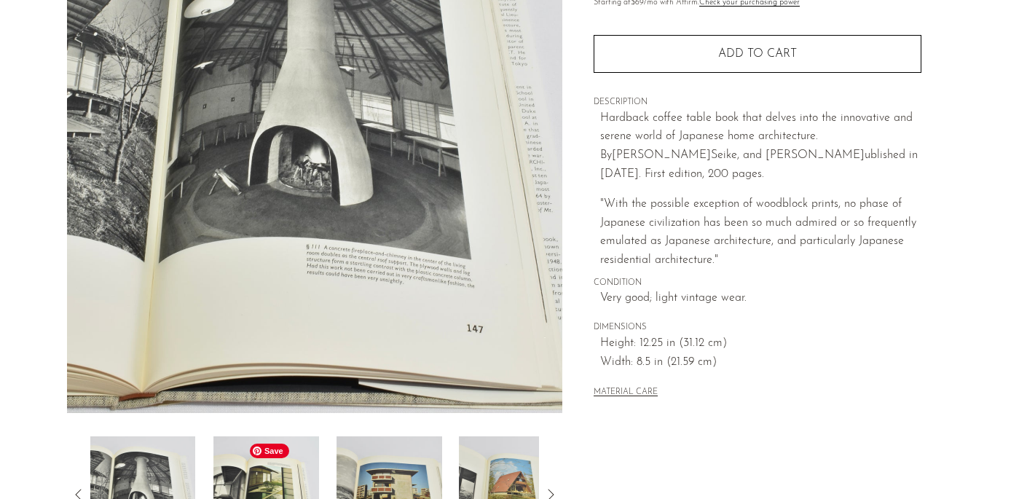
click img
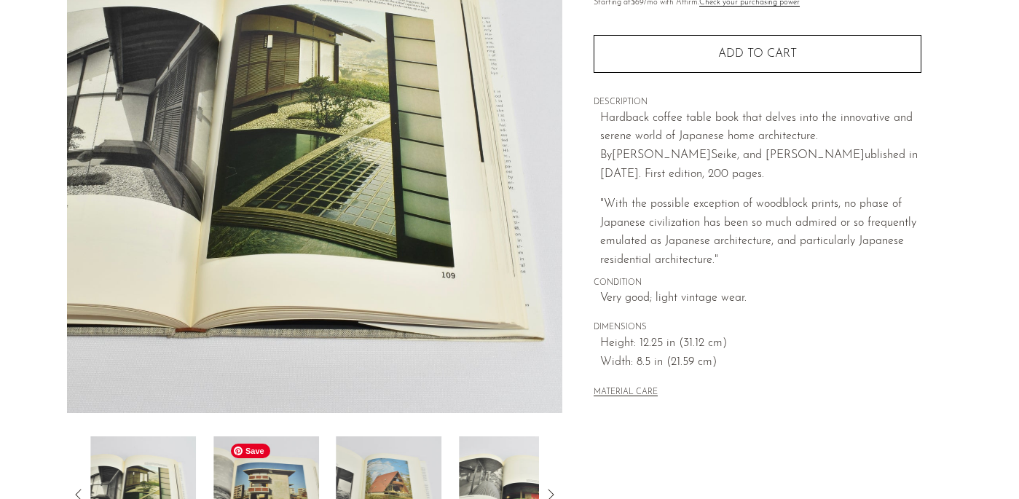
click img
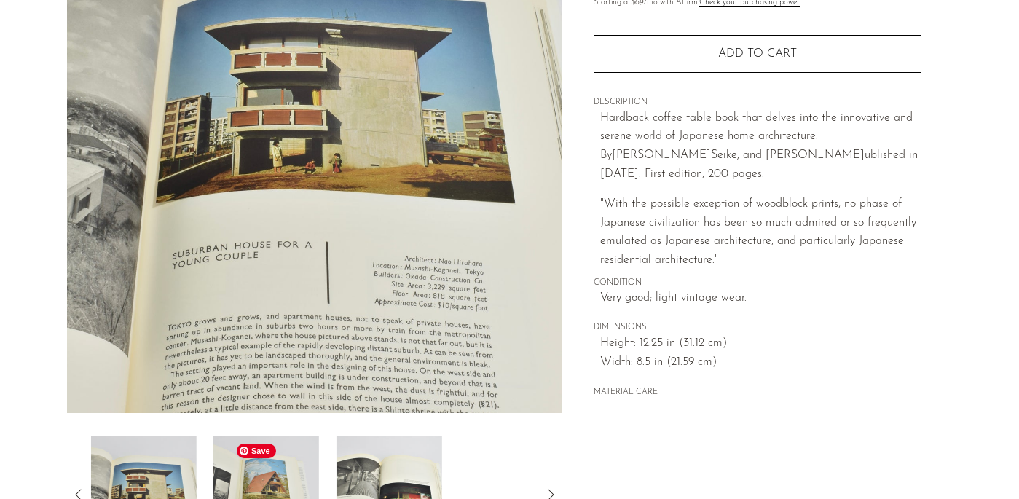
click div
click img
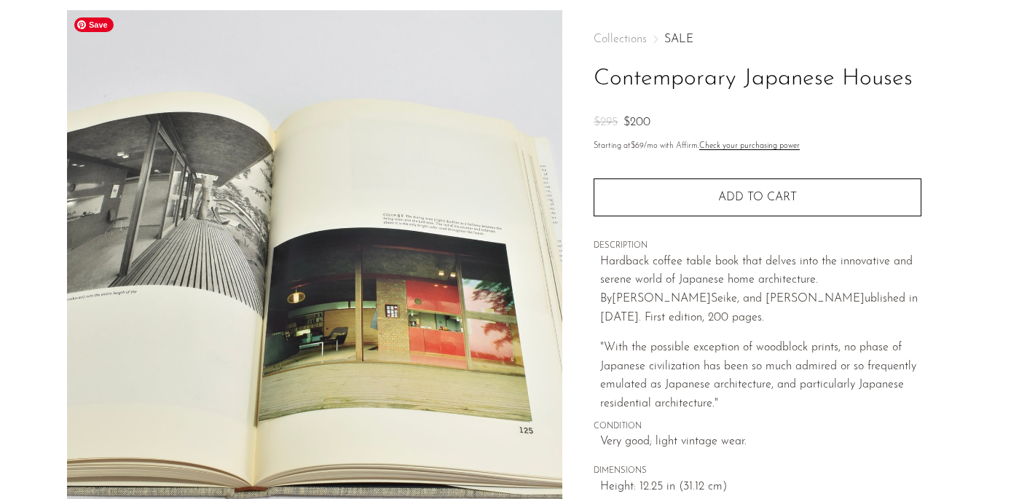
scroll to position [0, 0]
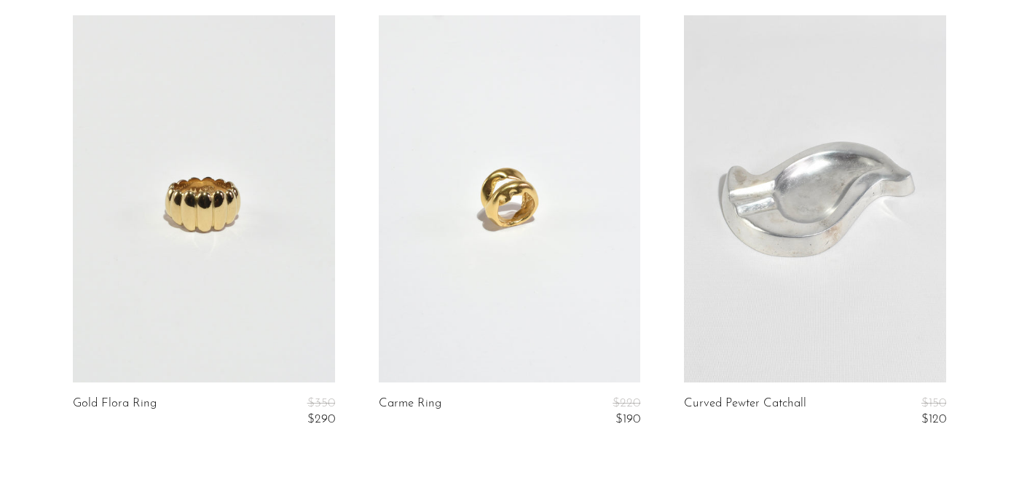
scroll to position [5346, 0]
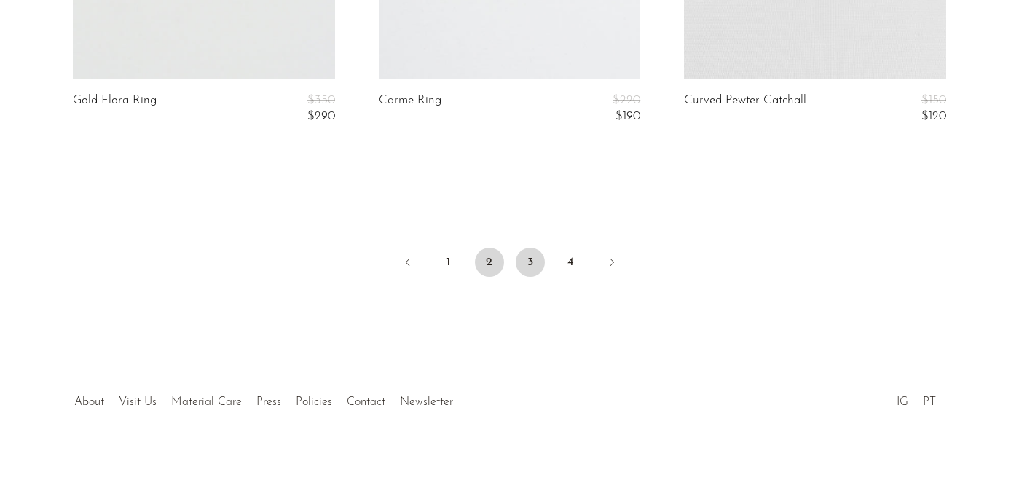
click at [533, 271] on link "3" at bounding box center [530, 262] width 29 height 29
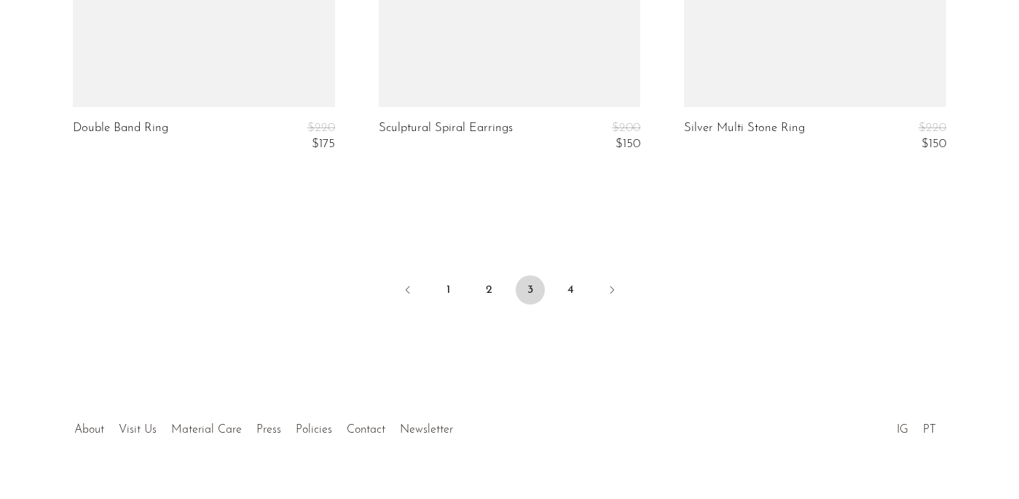
scroll to position [5344, 0]
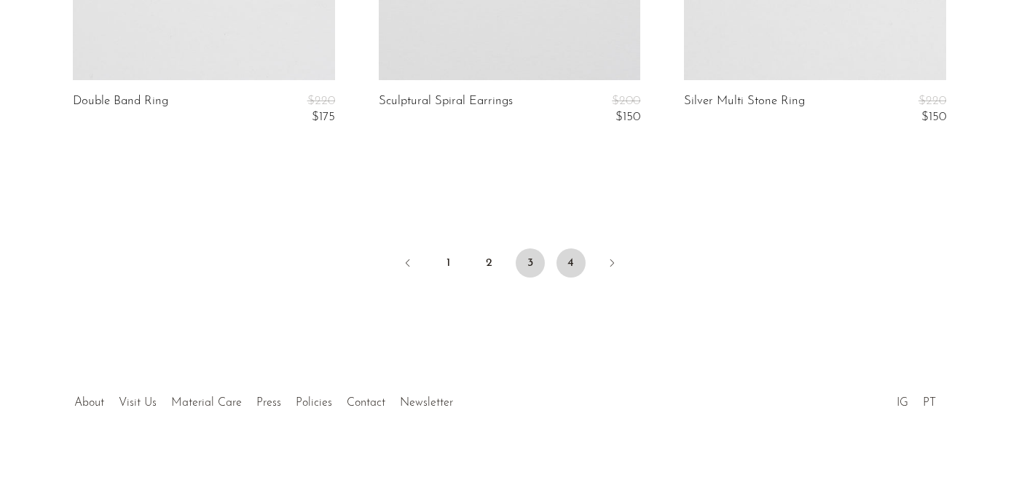
click at [575, 256] on link "4" at bounding box center [571, 262] width 29 height 29
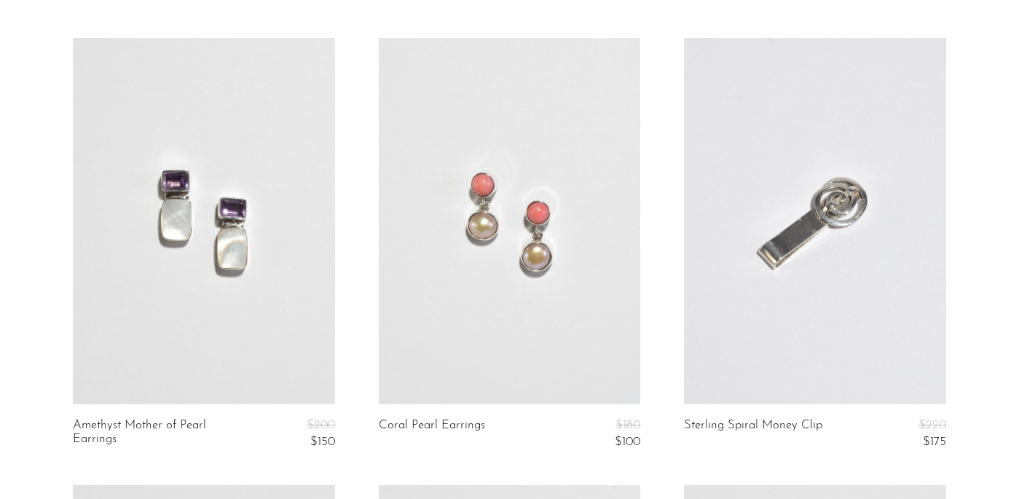
scroll to position [95, 0]
click at [476, 302] on link at bounding box center [510, 222] width 262 height 366
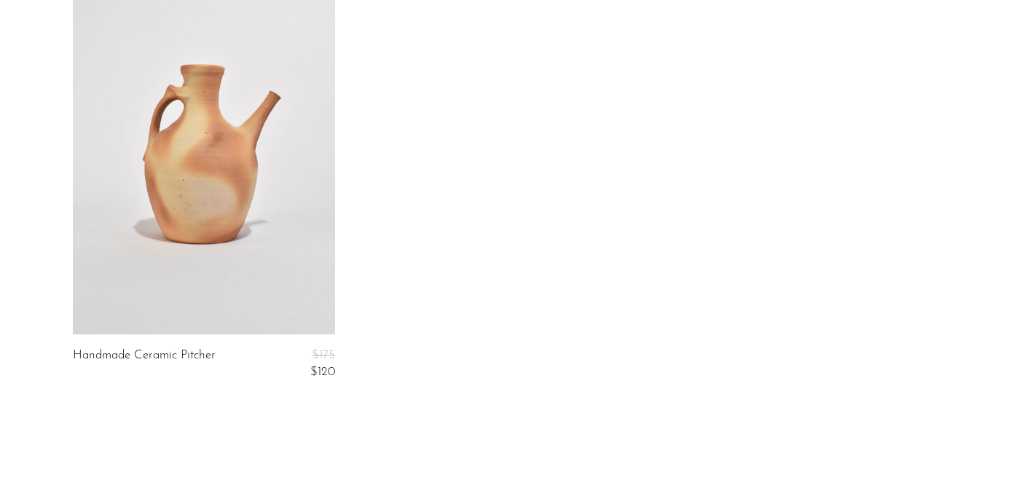
scroll to position [0, 0]
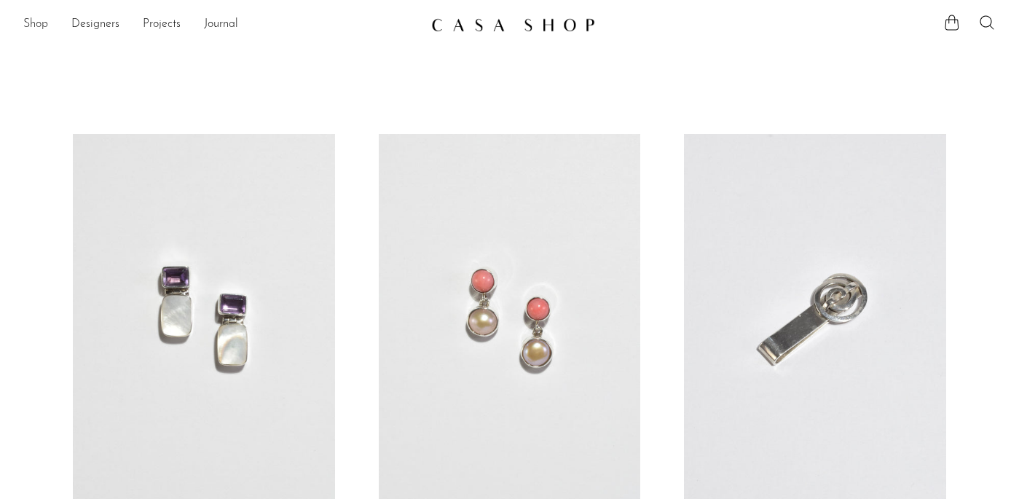
click at [42, 28] on link "Shop" at bounding box center [35, 24] width 25 height 19
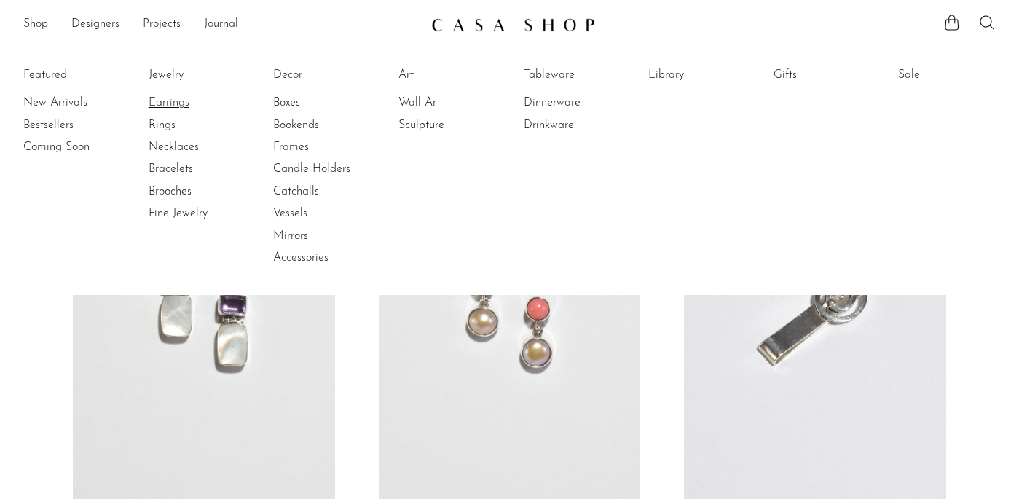
click at [188, 103] on link "Earrings" at bounding box center [203, 103] width 109 height 16
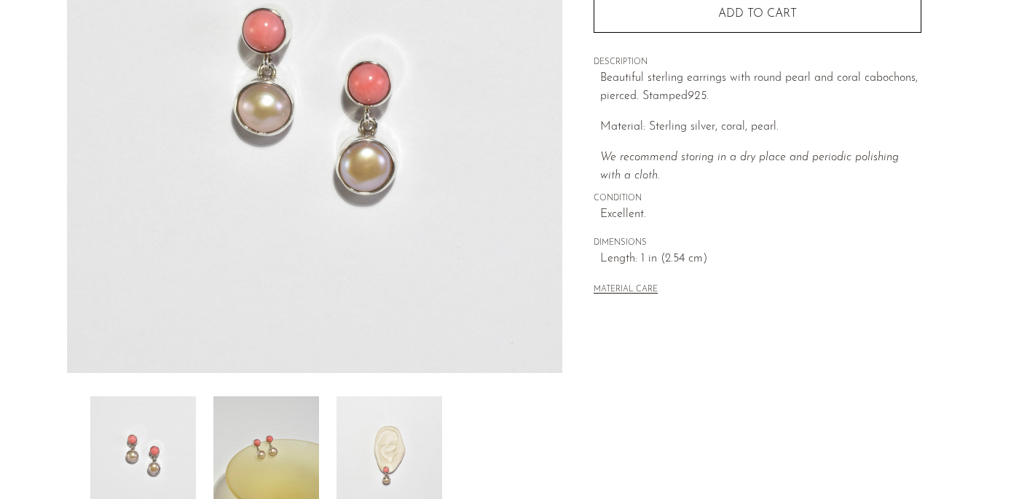
scroll to position [241, 0]
click at [272, 436] on img at bounding box center [266, 454] width 106 height 117
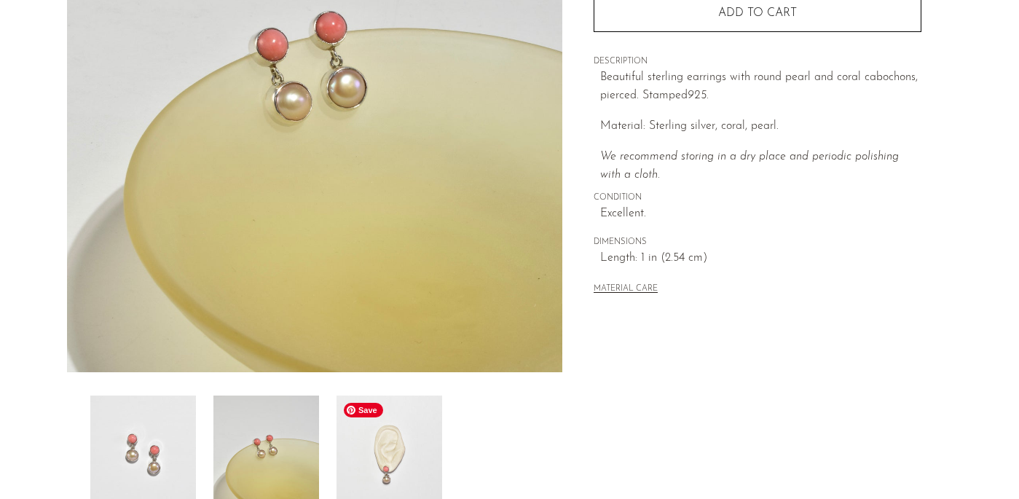
click at [361, 461] on img at bounding box center [390, 454] width 106 height 117
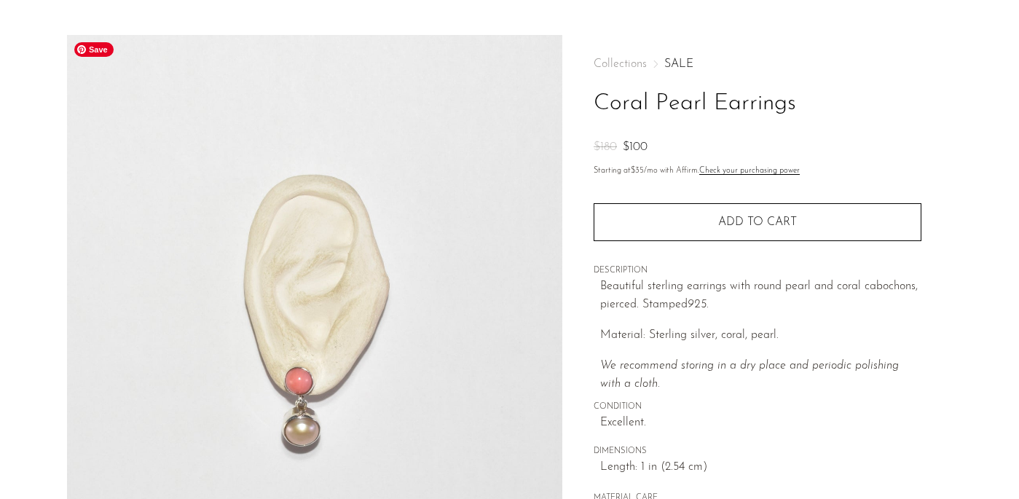
scroll to position [31, 0]
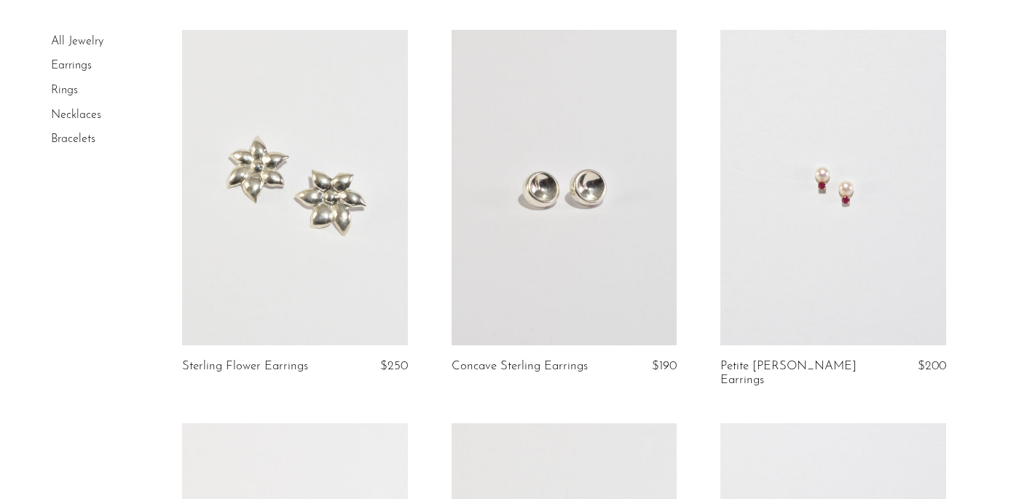
scroll to position [105, 0]
click at [777, 205] on link at bounding box center [833, 187] width 226 height 316
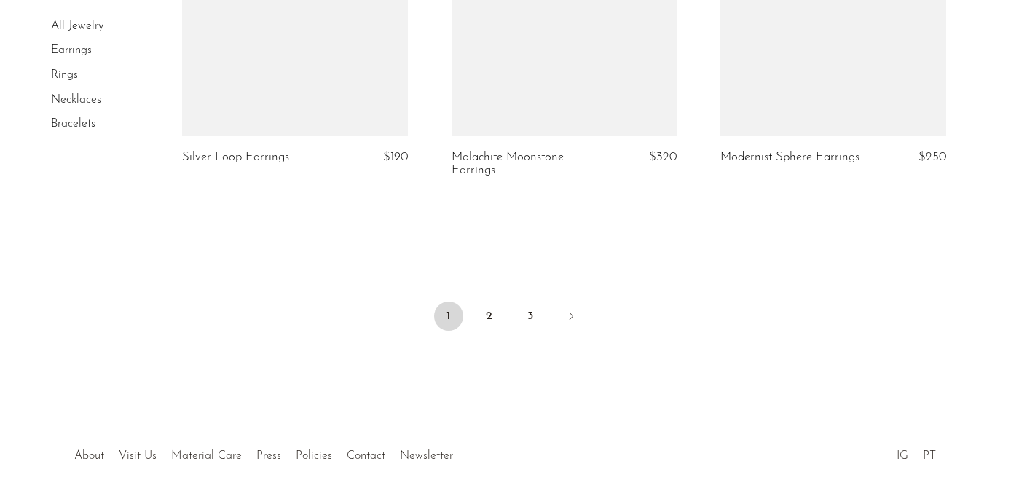
scroll to position [4560, 0]
